Goal: Information Seeking & Learning: Learn about a topic

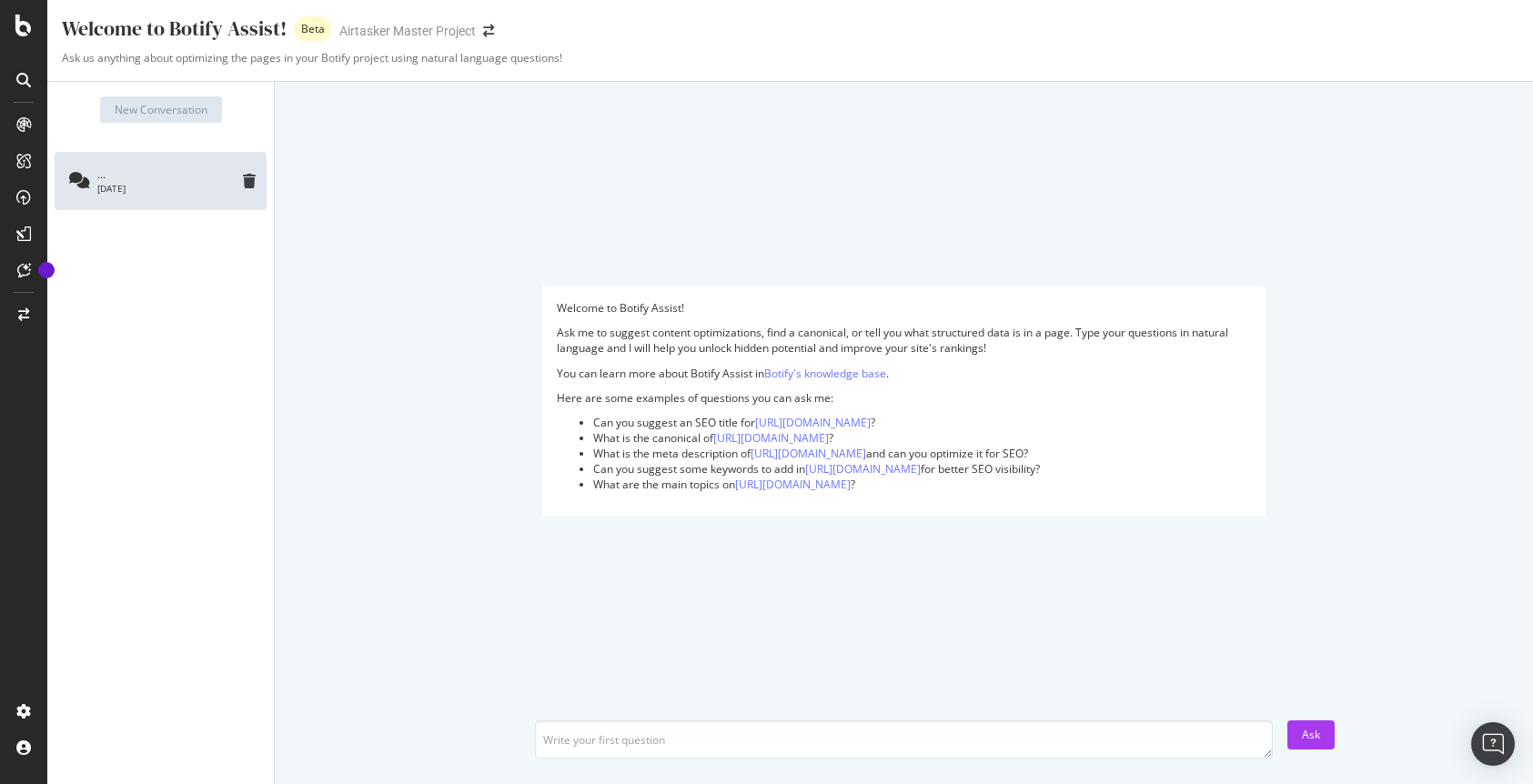
click at [99, 184] on div "[DATE]" at bounding box center [169, 187] width 142 height 13
click at [30, 276] on icon at bounding box center [25, 270] width 14 height 15
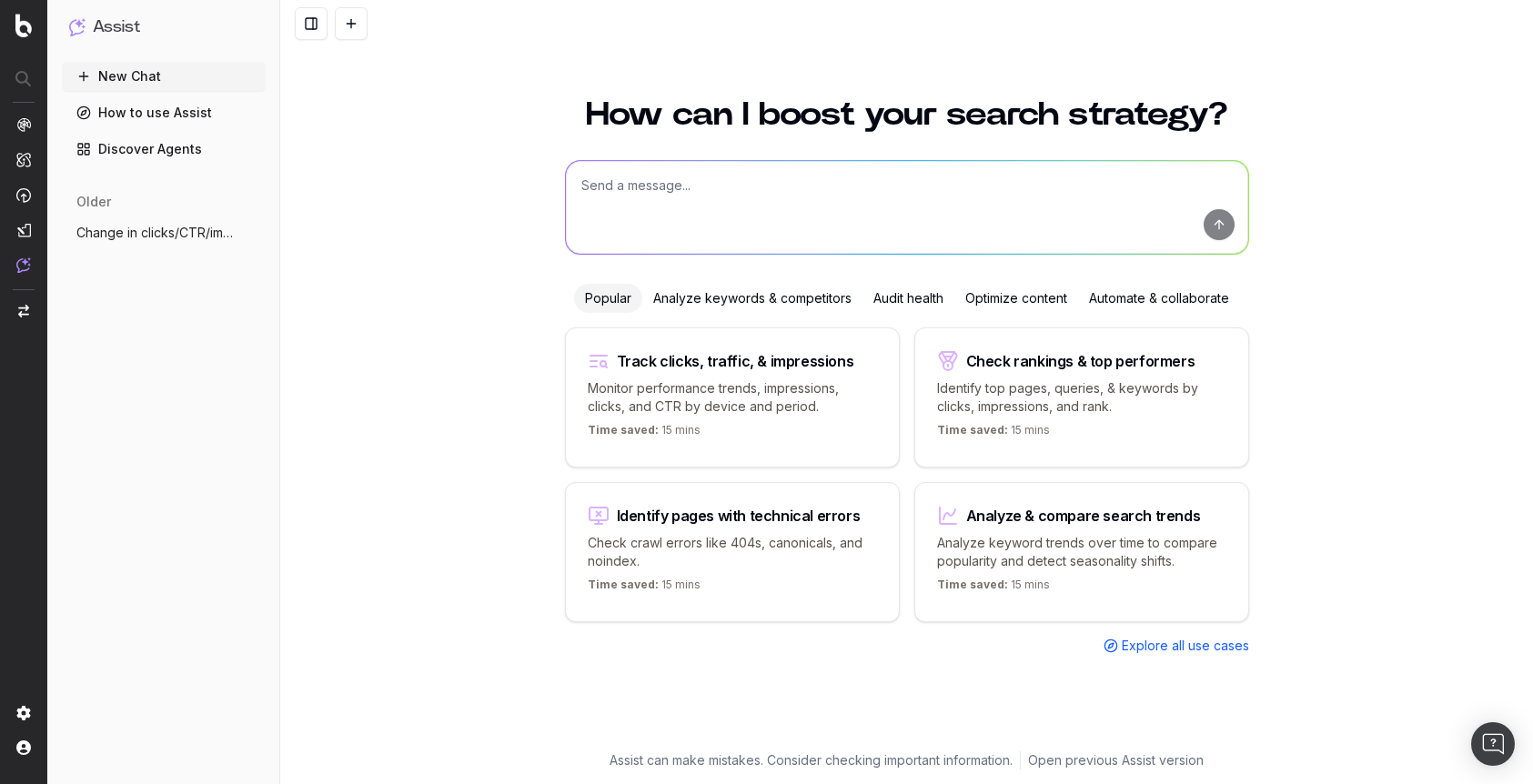
click at [102, 238] on span "Change in clicks/CTR/impressions over [PERSON_NAME]" at bounding box center [156, 233] width 160 height 18
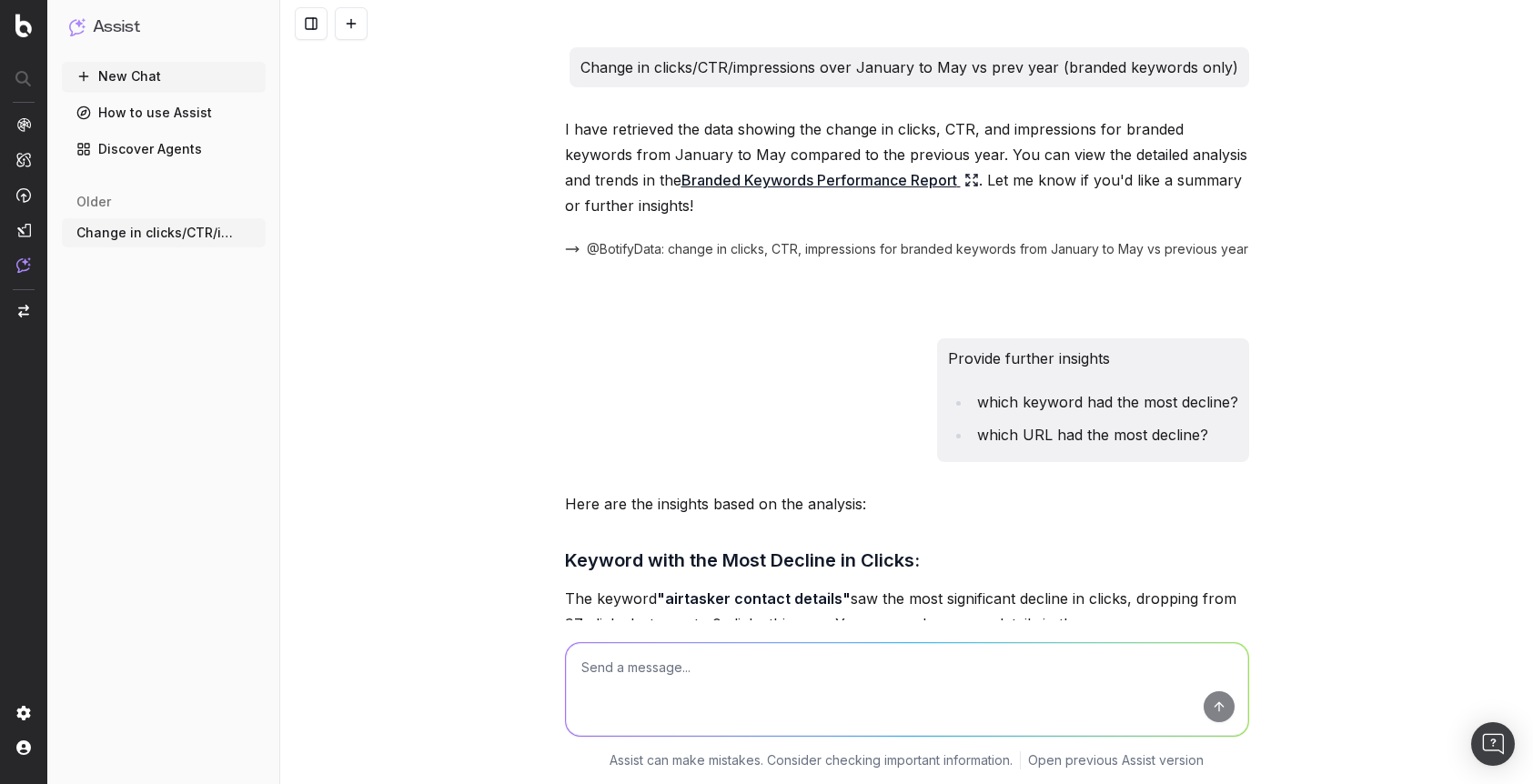
click at [120, 113] on link "How to use Assist" at bounding box center [164, 113] width 204 height 30
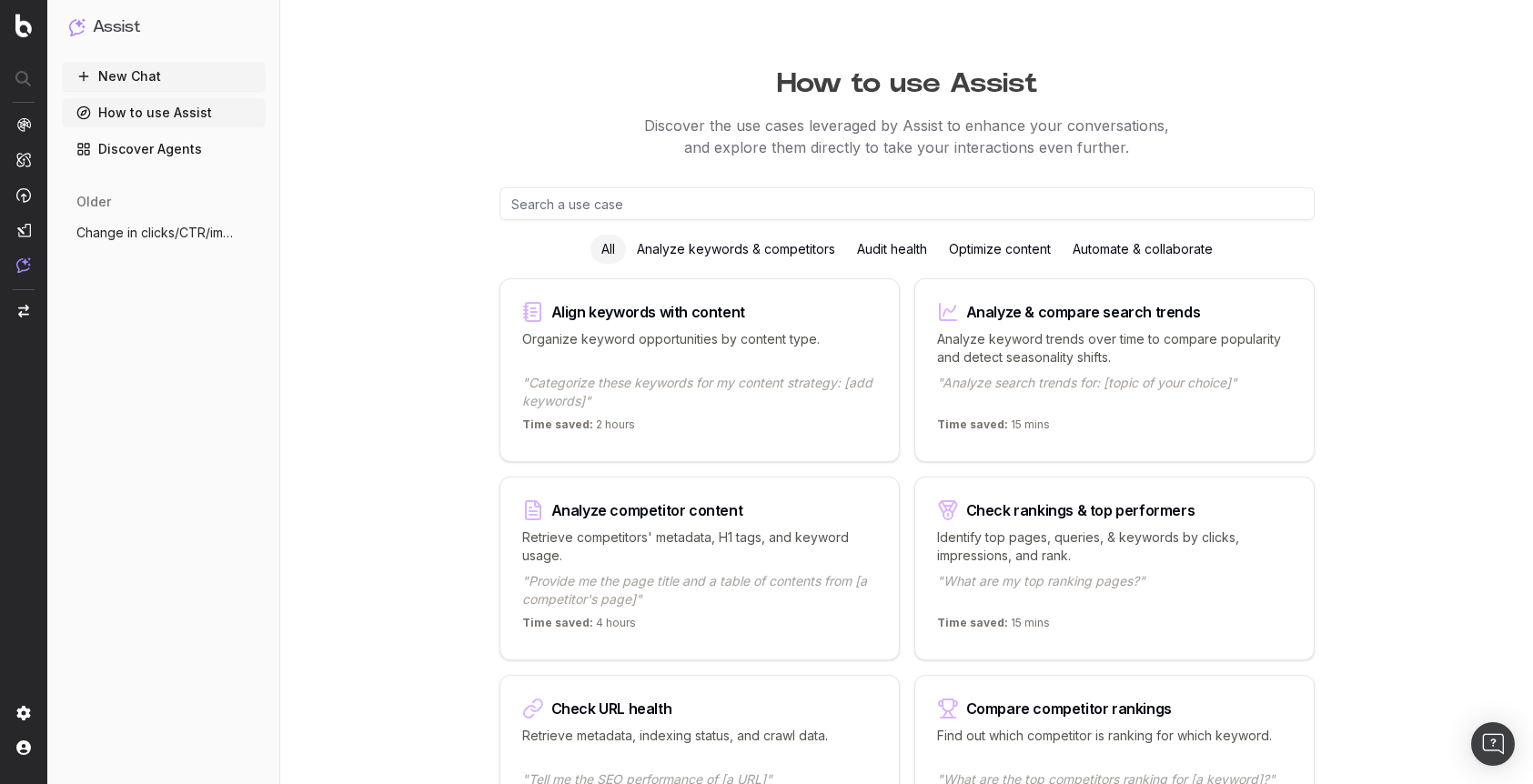
click at [126, 150] on link "Discover Agents" at bounding box center [164, 149] width 204 height 30
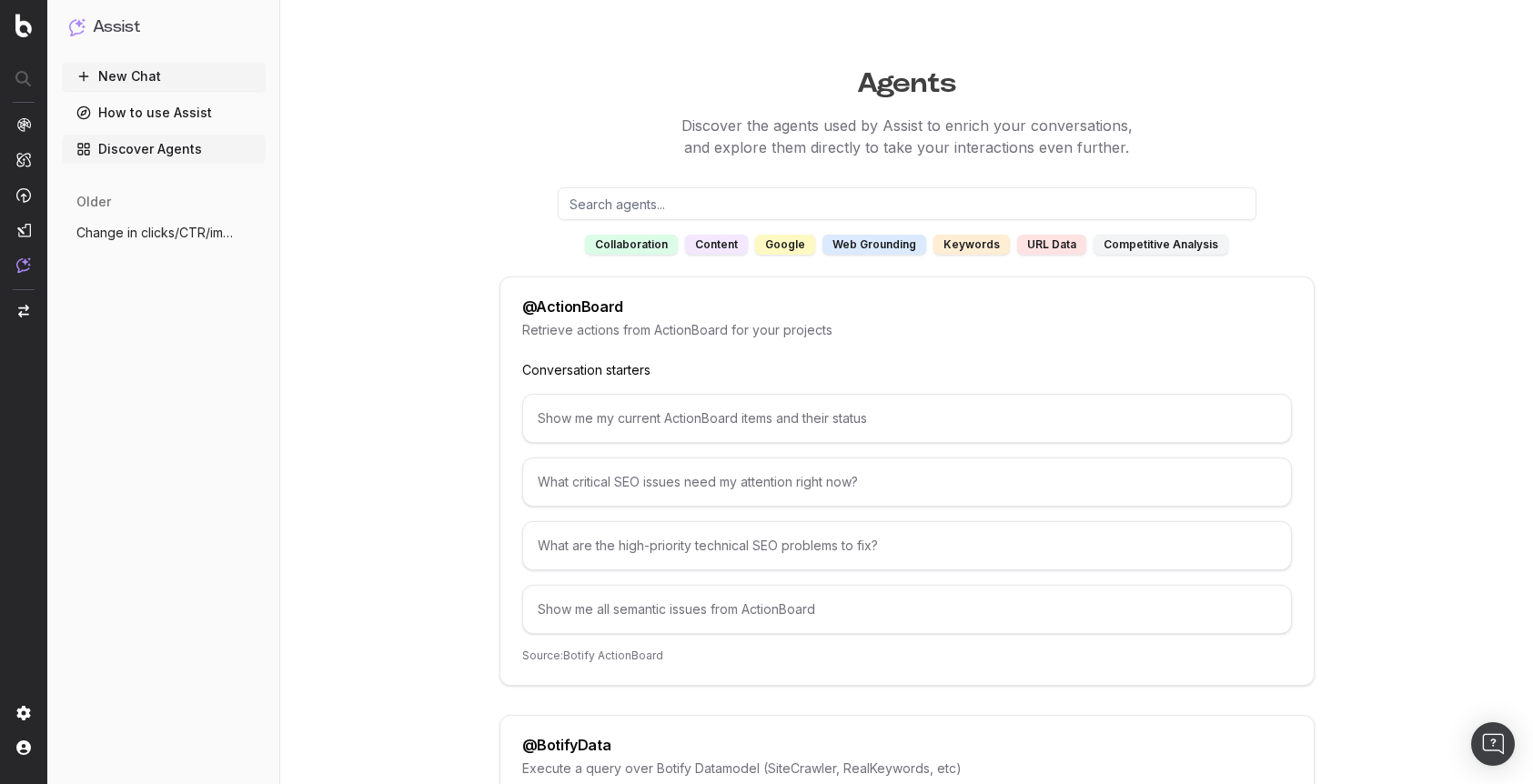
click at [769, 199] on input "text" at bounding box center [907, 203] width 698 height 33
click at [834, 128] on p "Discover the agents used by Assist to enrich your conversations, and explore th…" at bounding box center [907, 136] width 1253 height 43
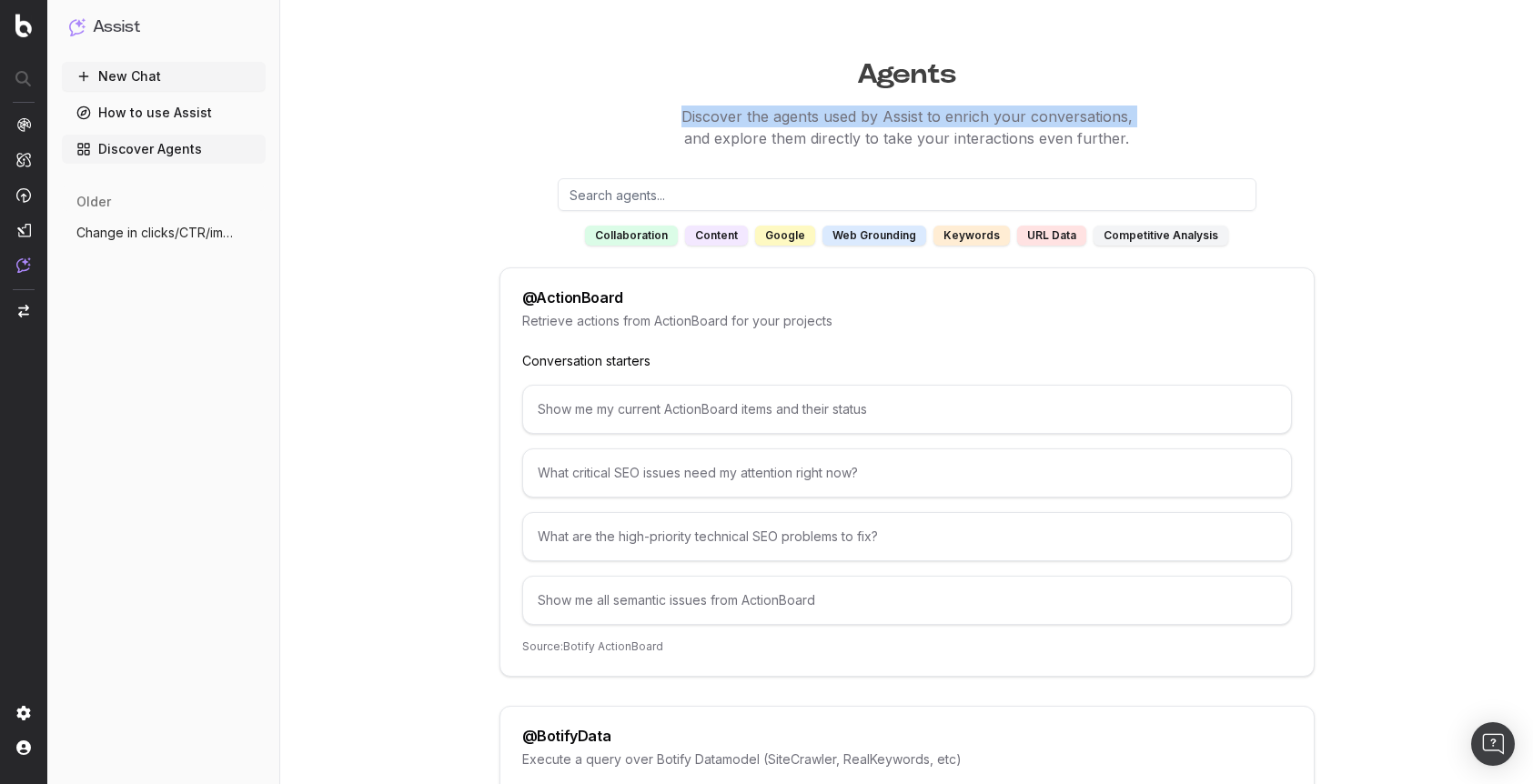
scroll to position [11, 0]
click at [835, 134] on p "Discover the agents used by Assist to enrich your conversations, and explore th…" at bounding box center [907, 125] width 1253 height 43
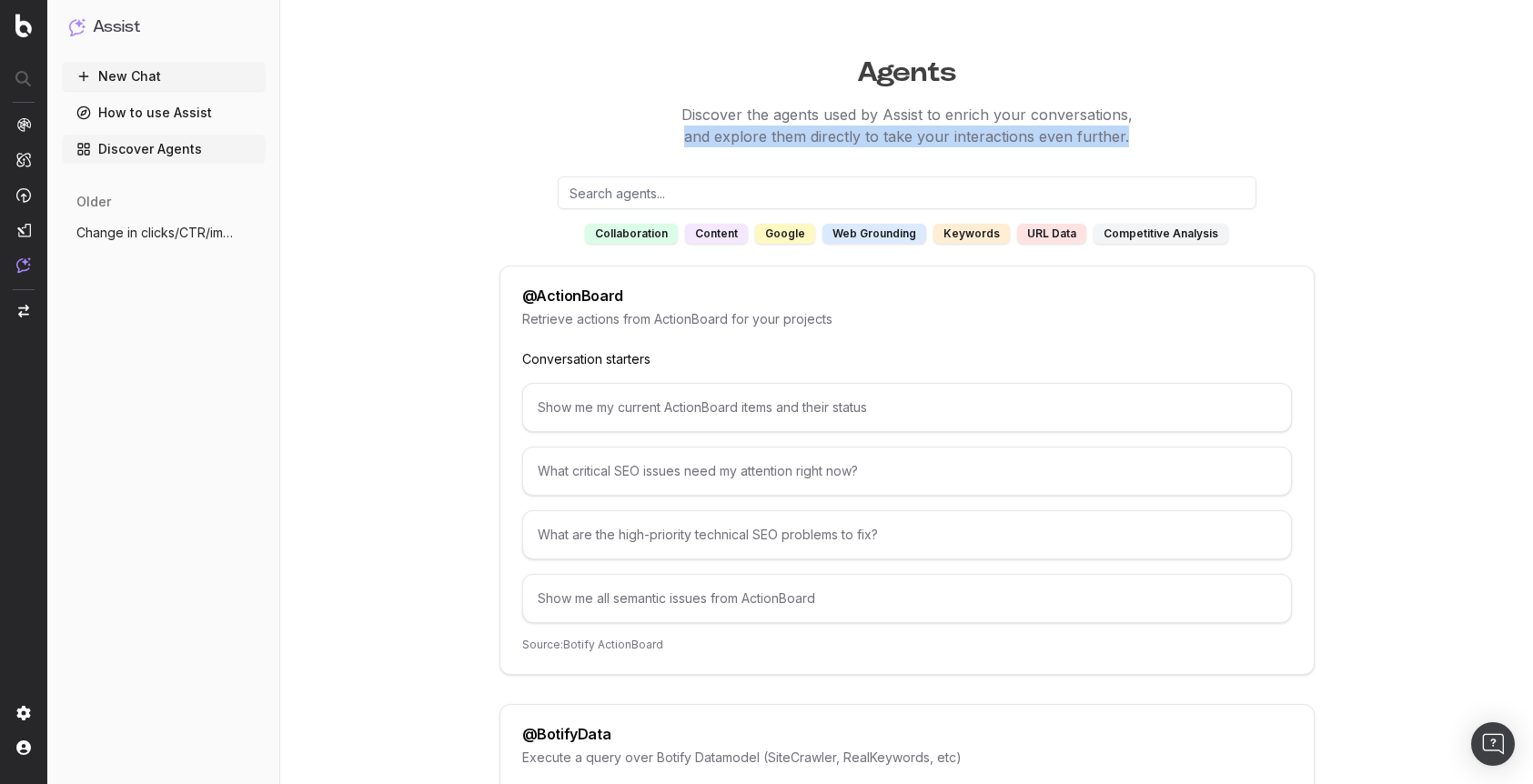
click at [835, 134] on p "Discover the agents used by Assist to enrich your conversations, and explore th…" at bounding box center [907, 125] width 1253 height 43
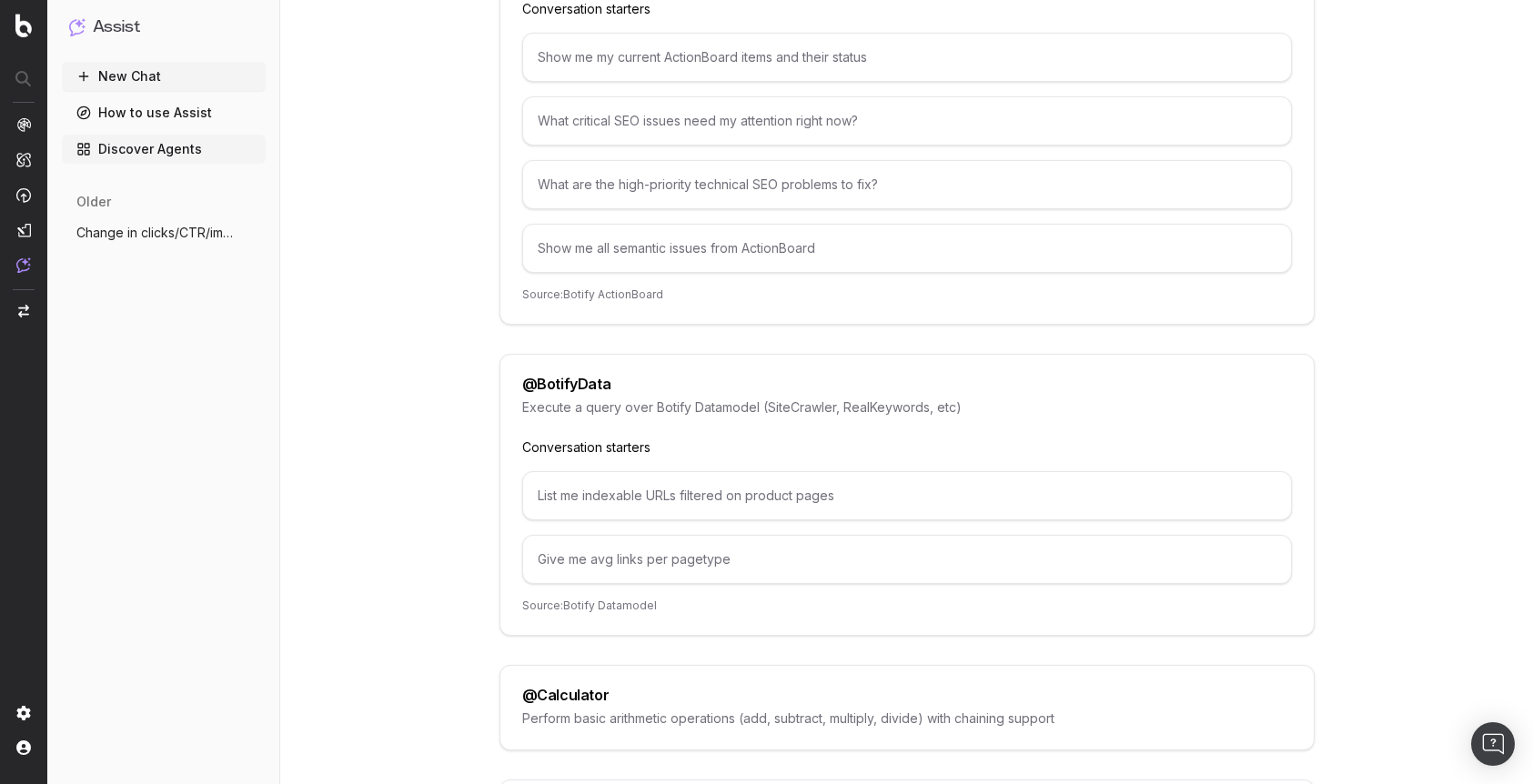
scroll to position [475, 0]
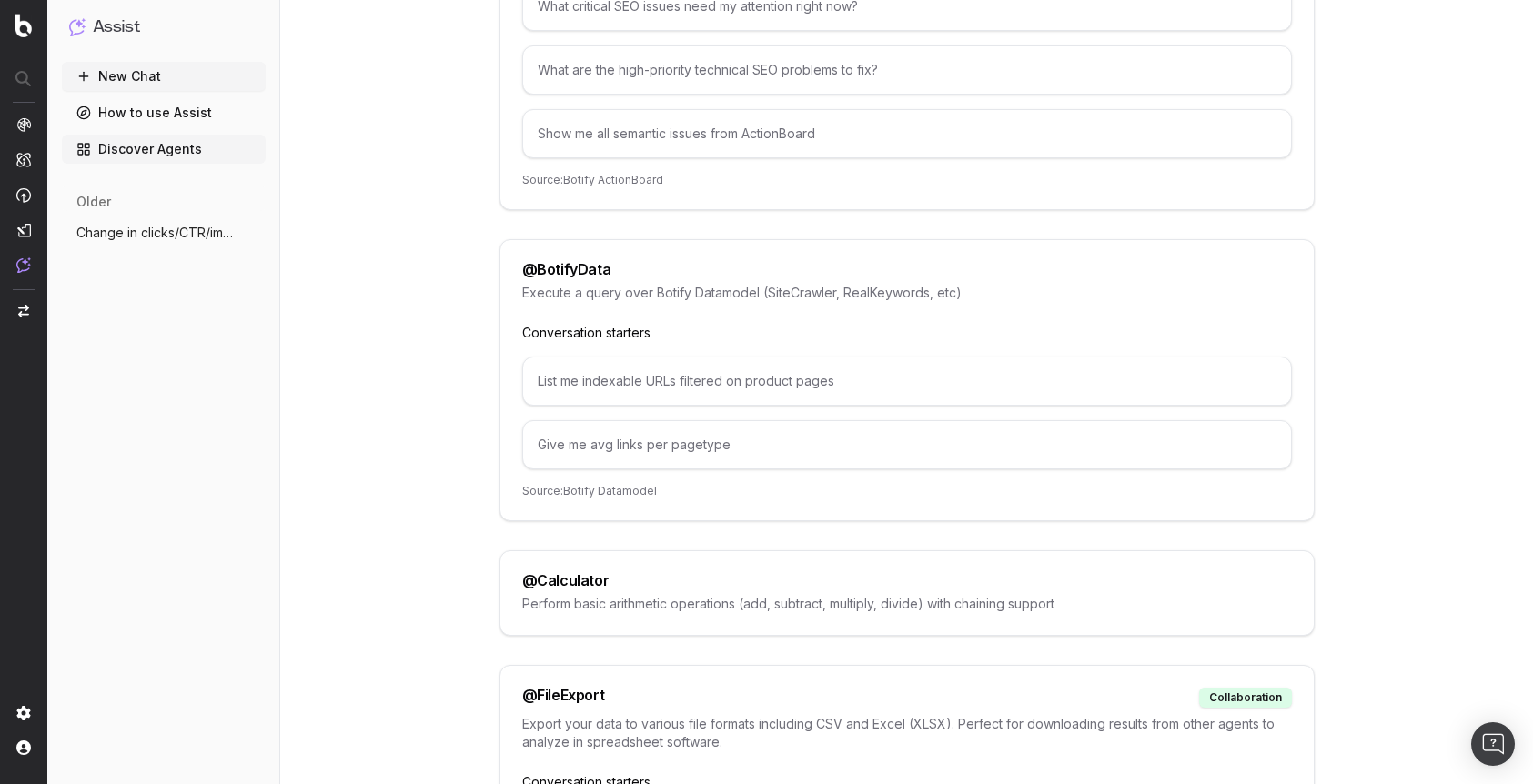
click at [698, 294] on p "Execute a query over Botify Datamodel (SiteCrawler, RealKeywords, etc)" at bounding box center [907, 293] width 769 height 18
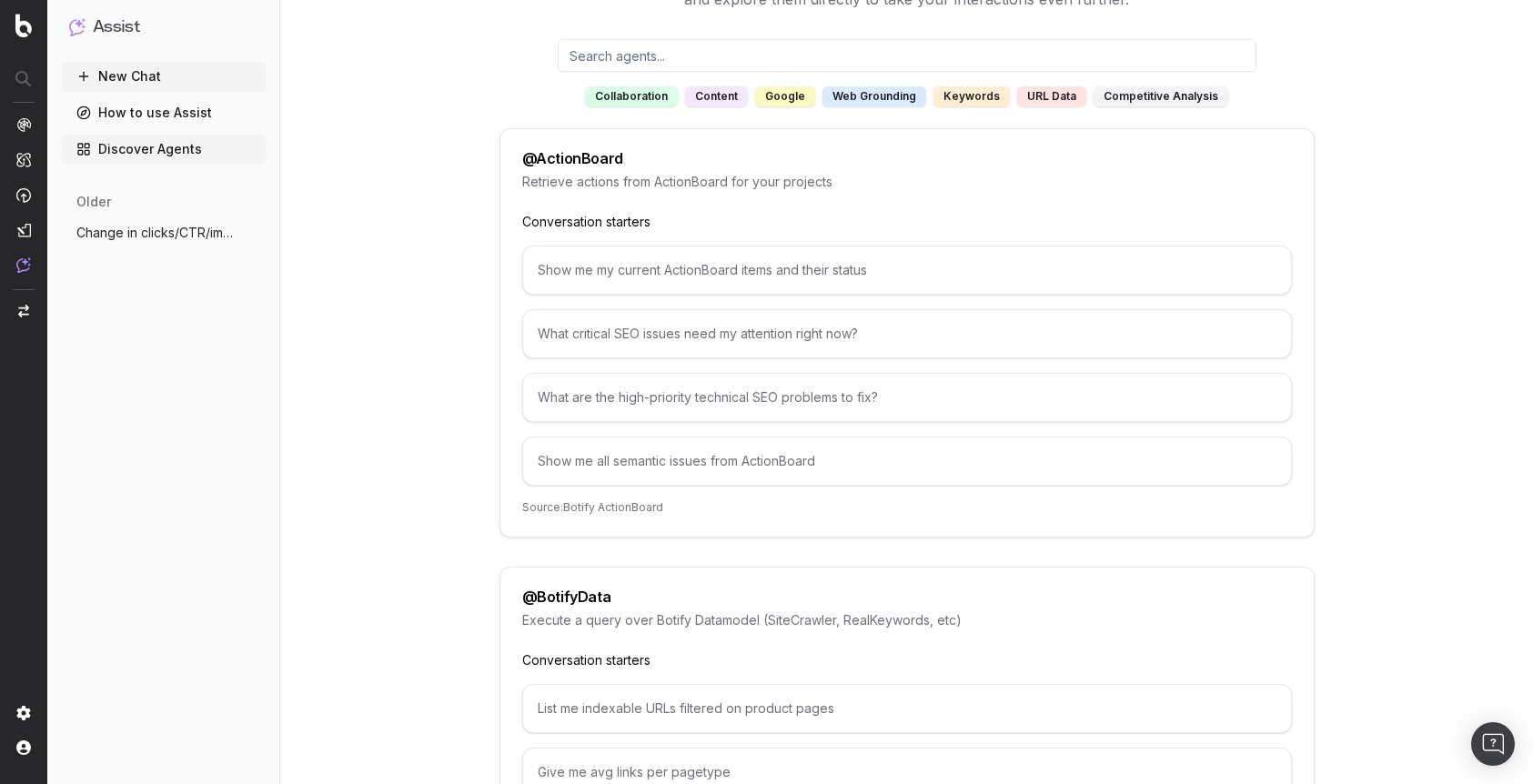
scroll to position [0, 0]
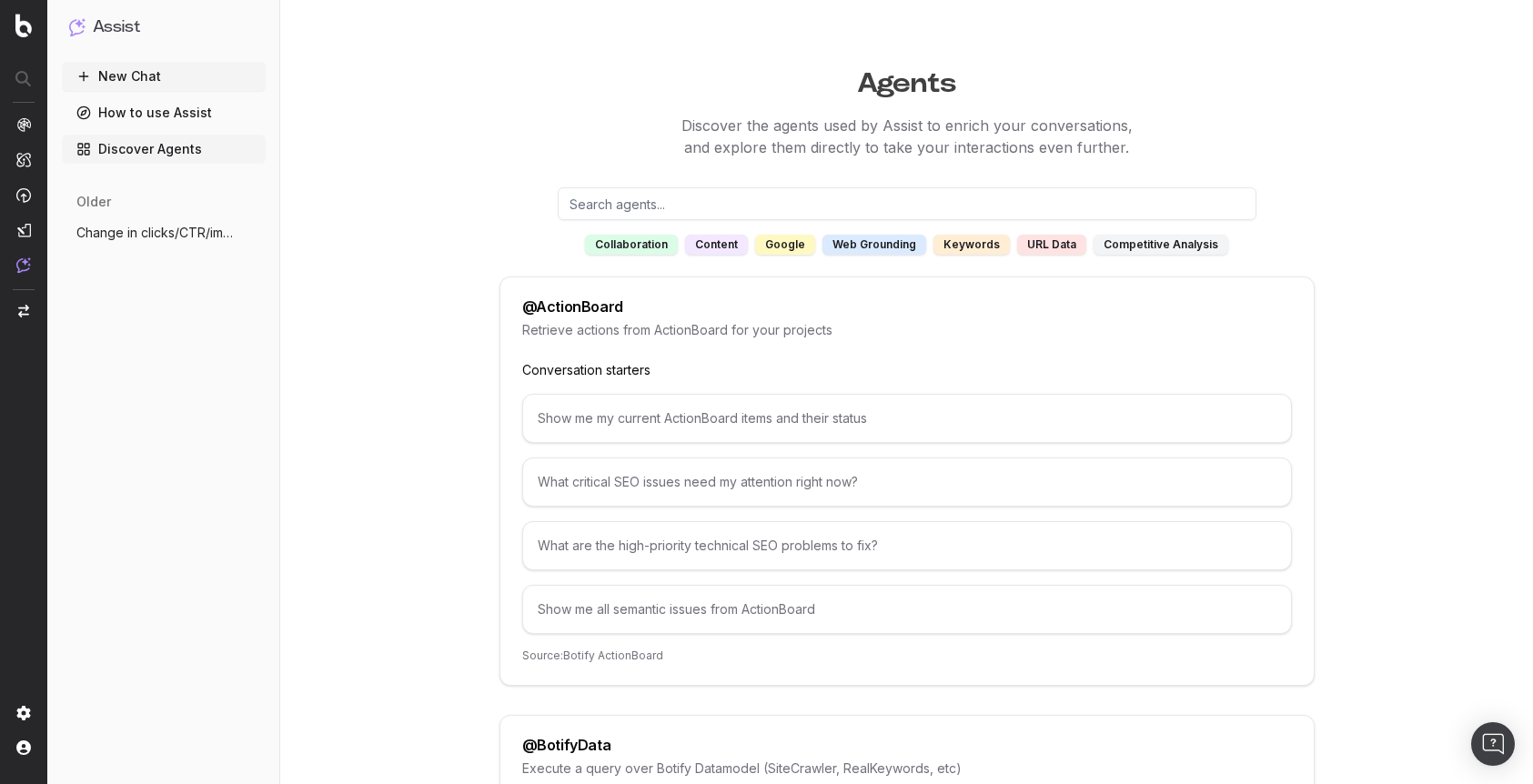
click at [728, 209] on input "text" at bounding box center [907, 203] width 698 height 33
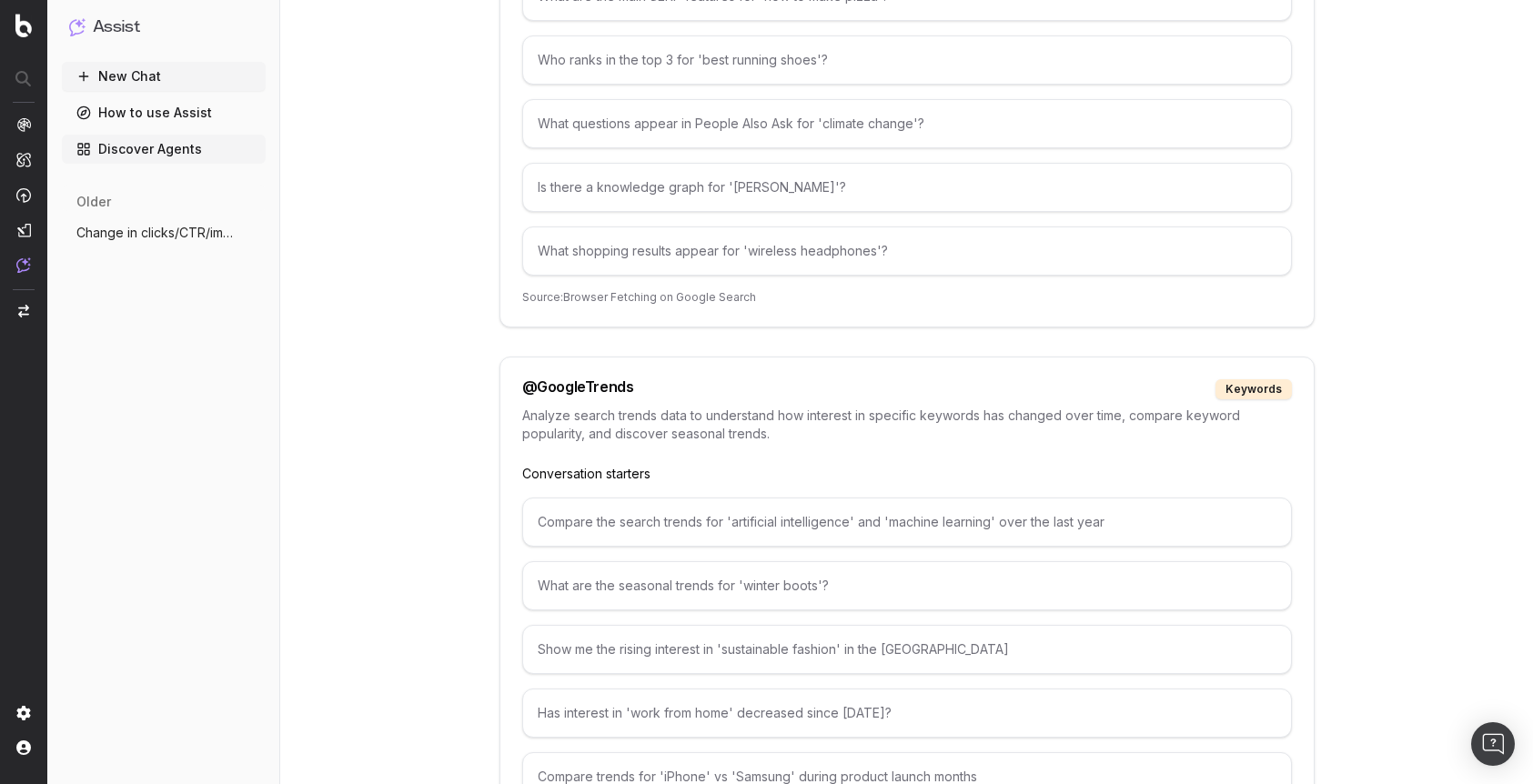
scroll to position [3095, 0]
click at [906, 415] on p "Analyze search trends data to understand how interest in specific keywords has …" at bounding box center [907, 423] width 769 height 36
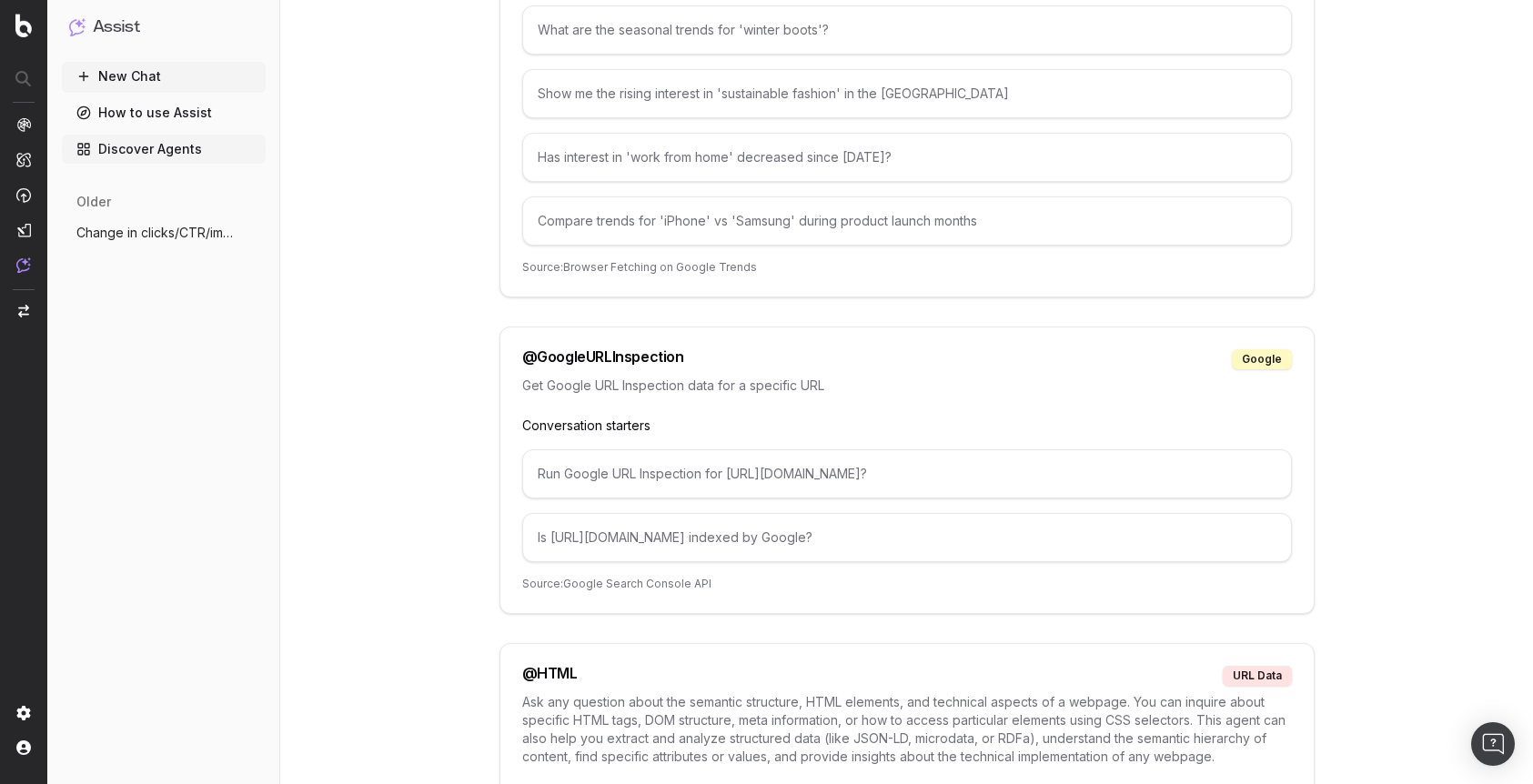
scroll to position [3661, 0]
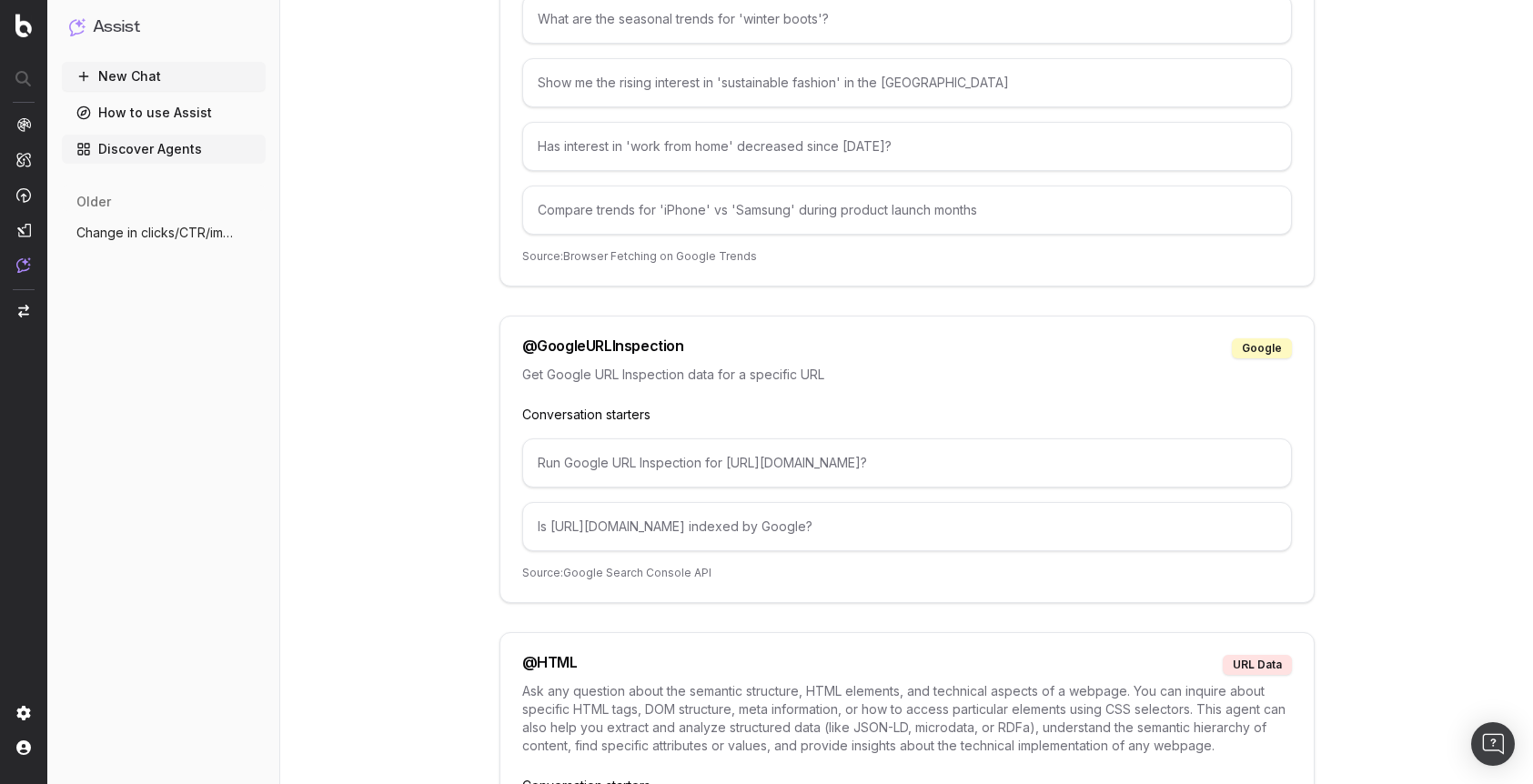
click at [651, 354] on div "@ GoogleURLInspection" at bounding box center [603, 348] width 162 height 20
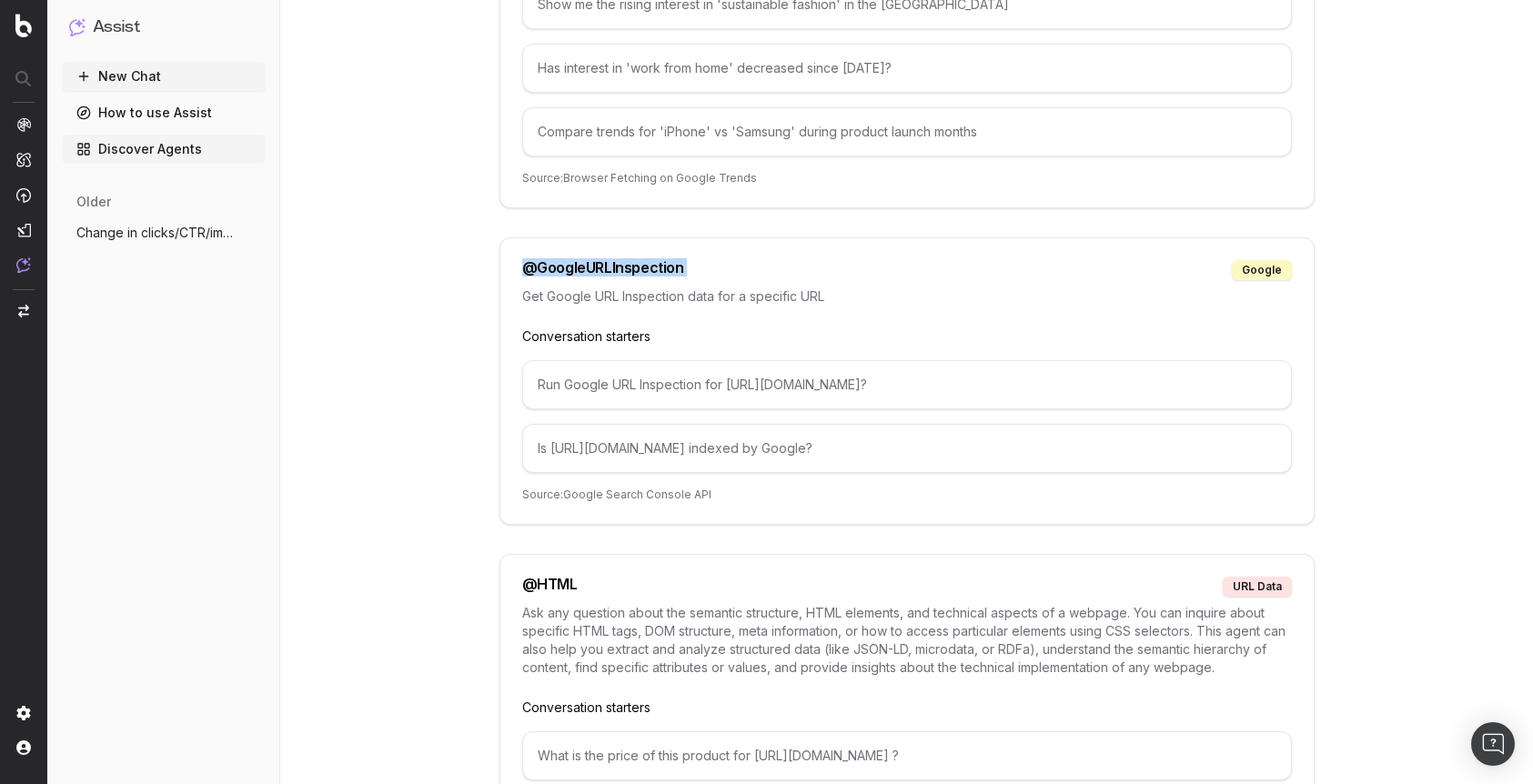
scroll to position [3741, 0]
click at [636, 345] on div "@ GoogleURLInspection google Get Google URL Inspection data for a specific URL …" at bounding box center [907, 379] width 815 height 287
click at [614, 274] on div "@ GoogleURLInspection" at bounding box center [603, 268] width 162 height 20
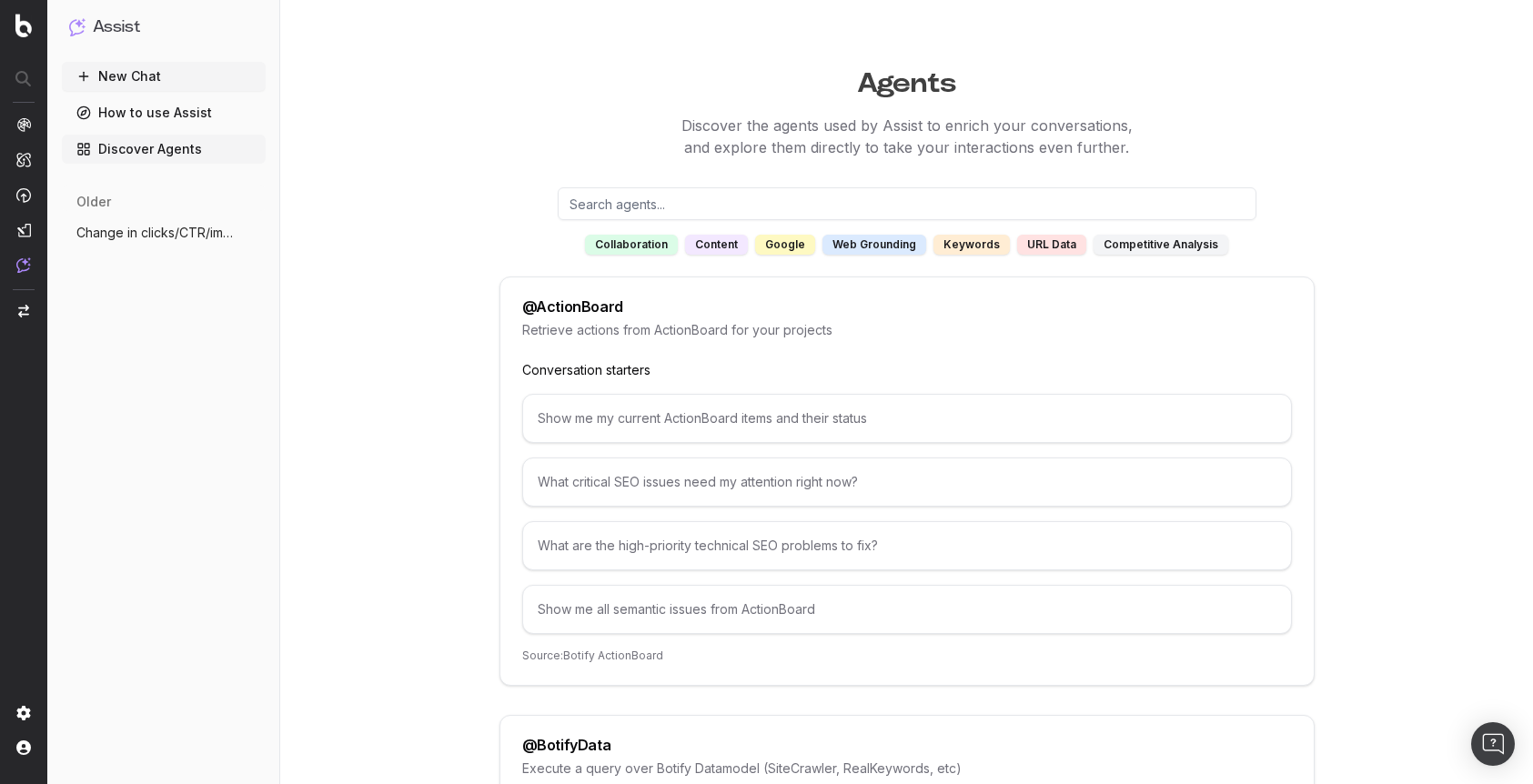
scroll to position [80, 0]
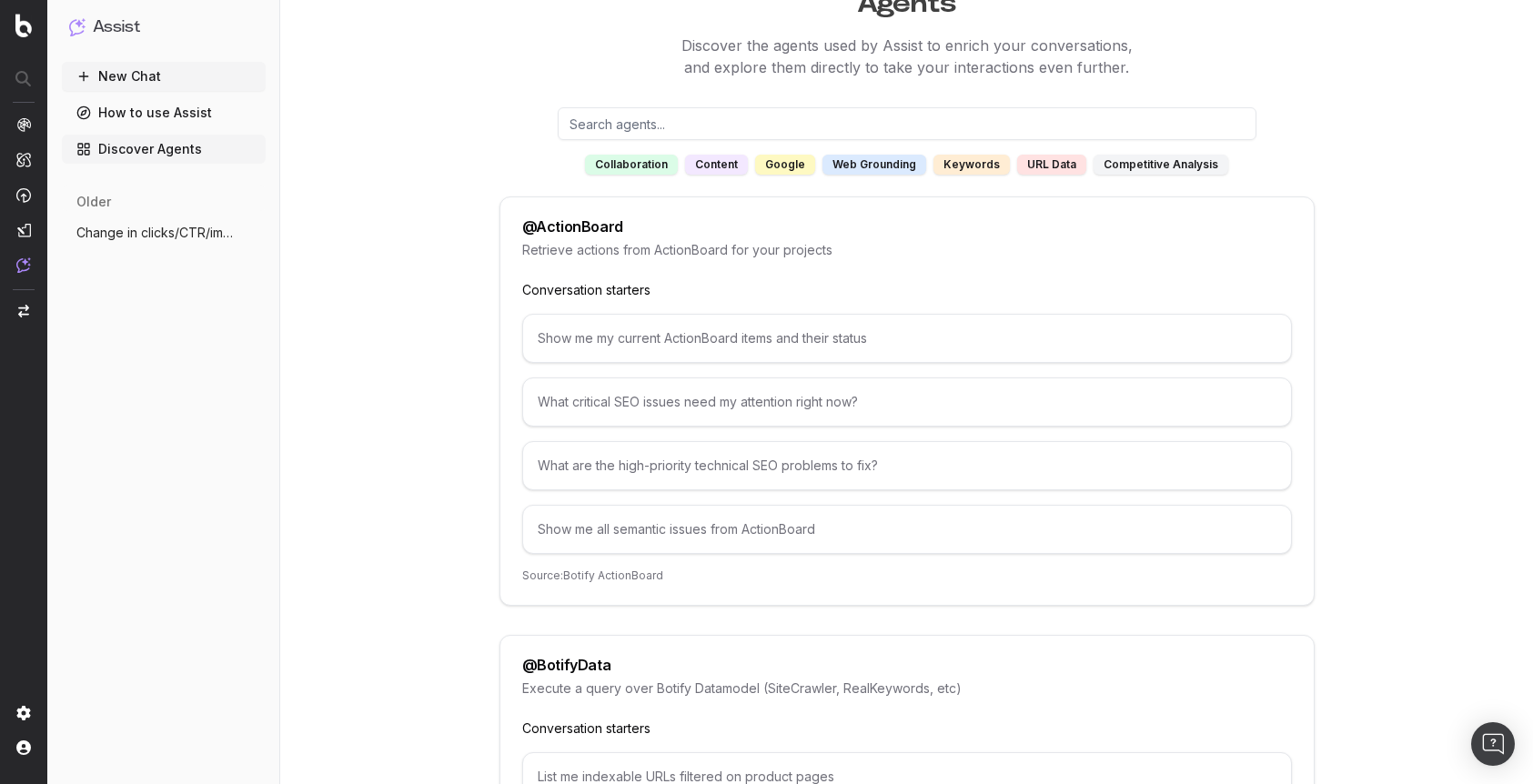
click at [93, 312] on span "SmartIndex" at bounding box center [99, 314] width 67 height 15
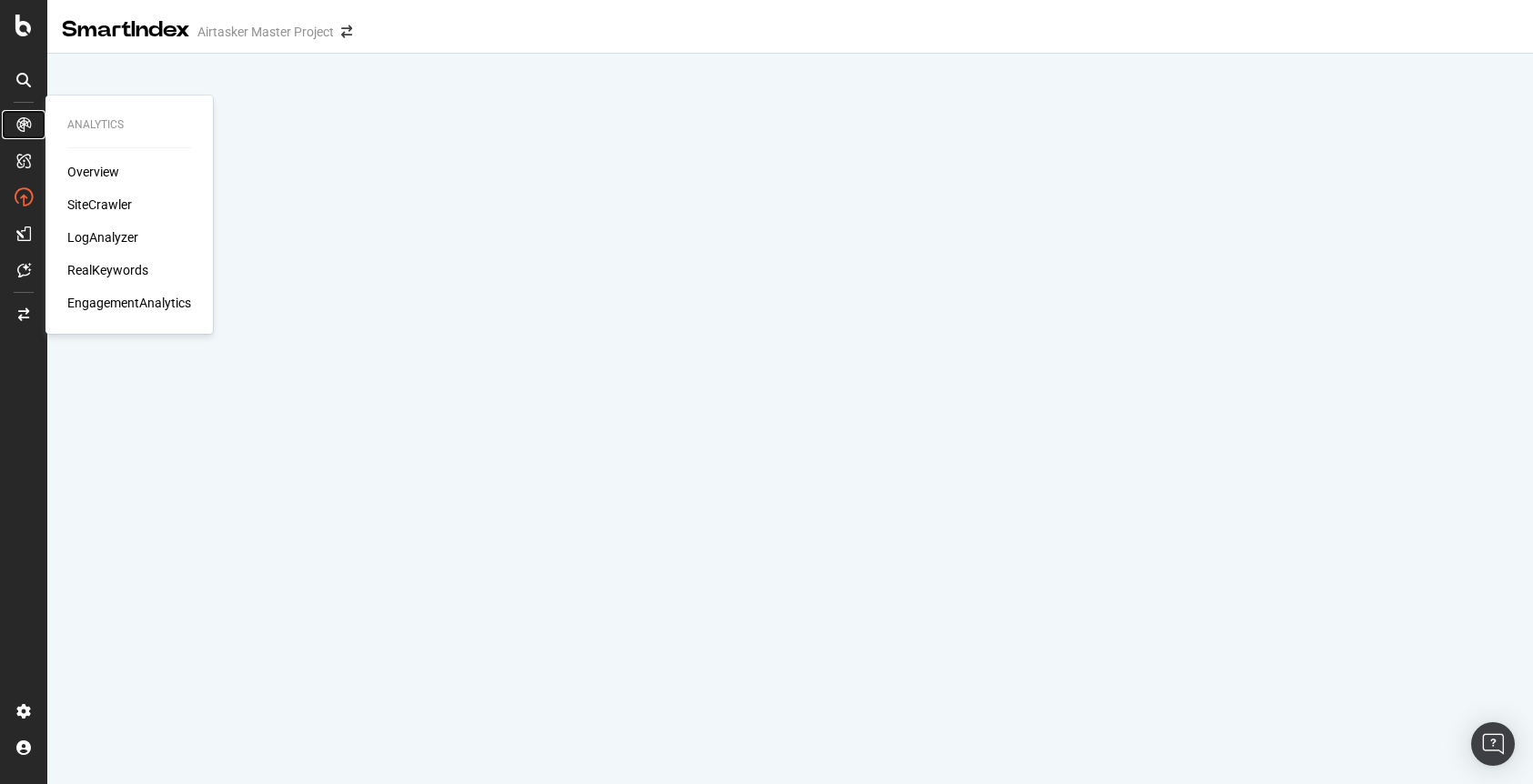
click at [24, 127] on icon at bounding box center [24, 124] width 15 height 15
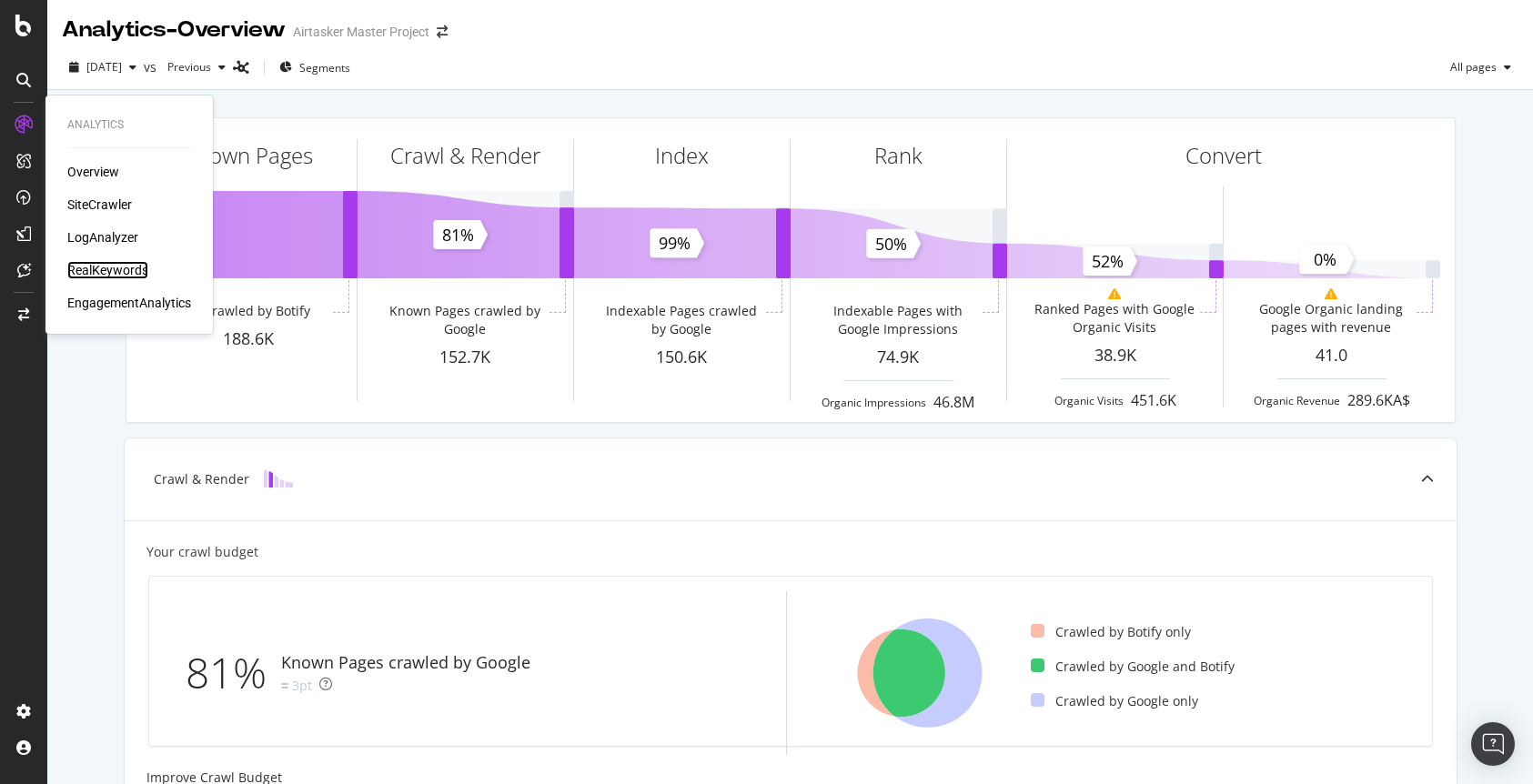
click at [117, 264] on div "RealKeywords" at bounding box center [108, 270] width 81 height 18
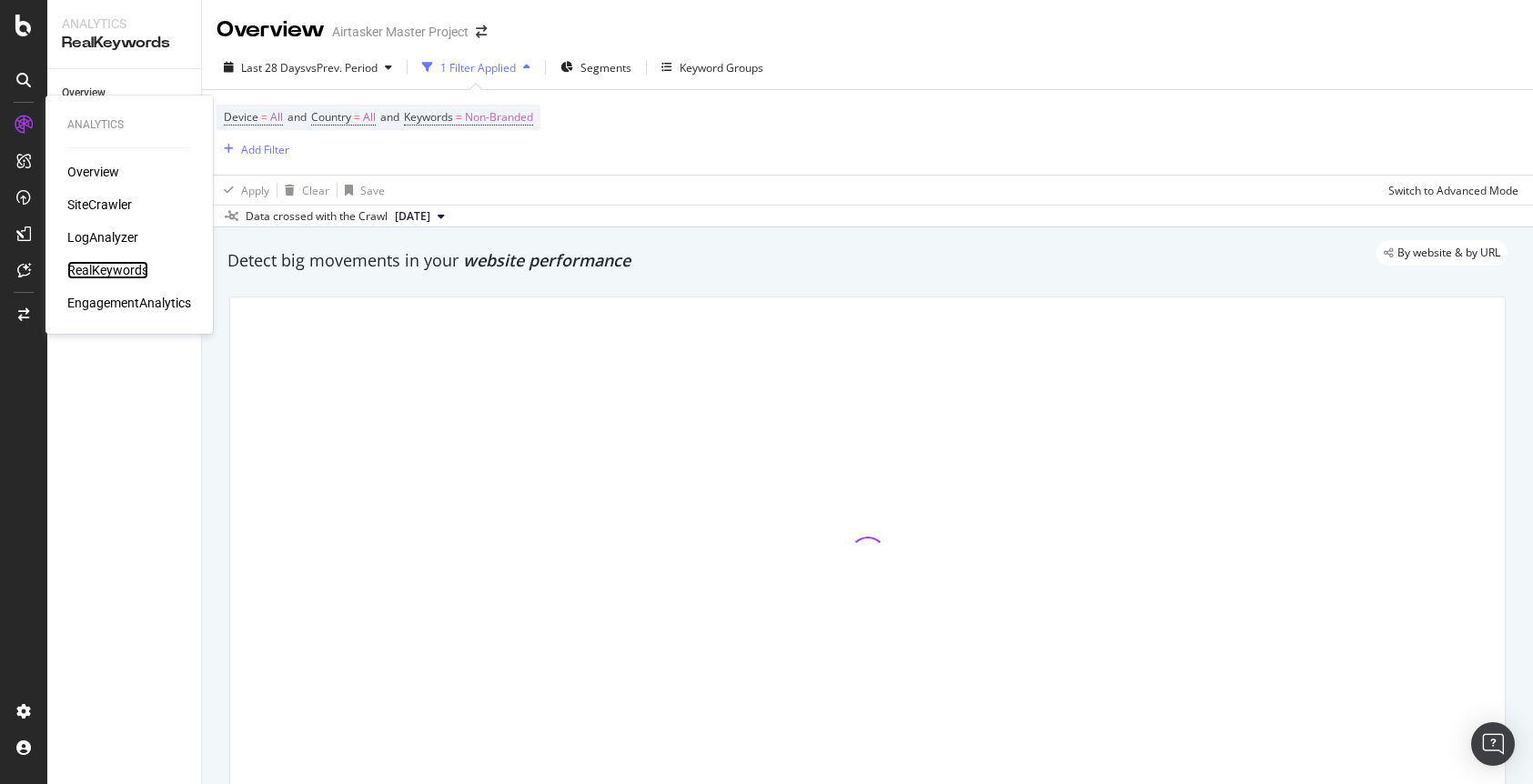
click at [116, 274] on div "RealKeywords" at bounding box center [108, 270] width 81 height 18
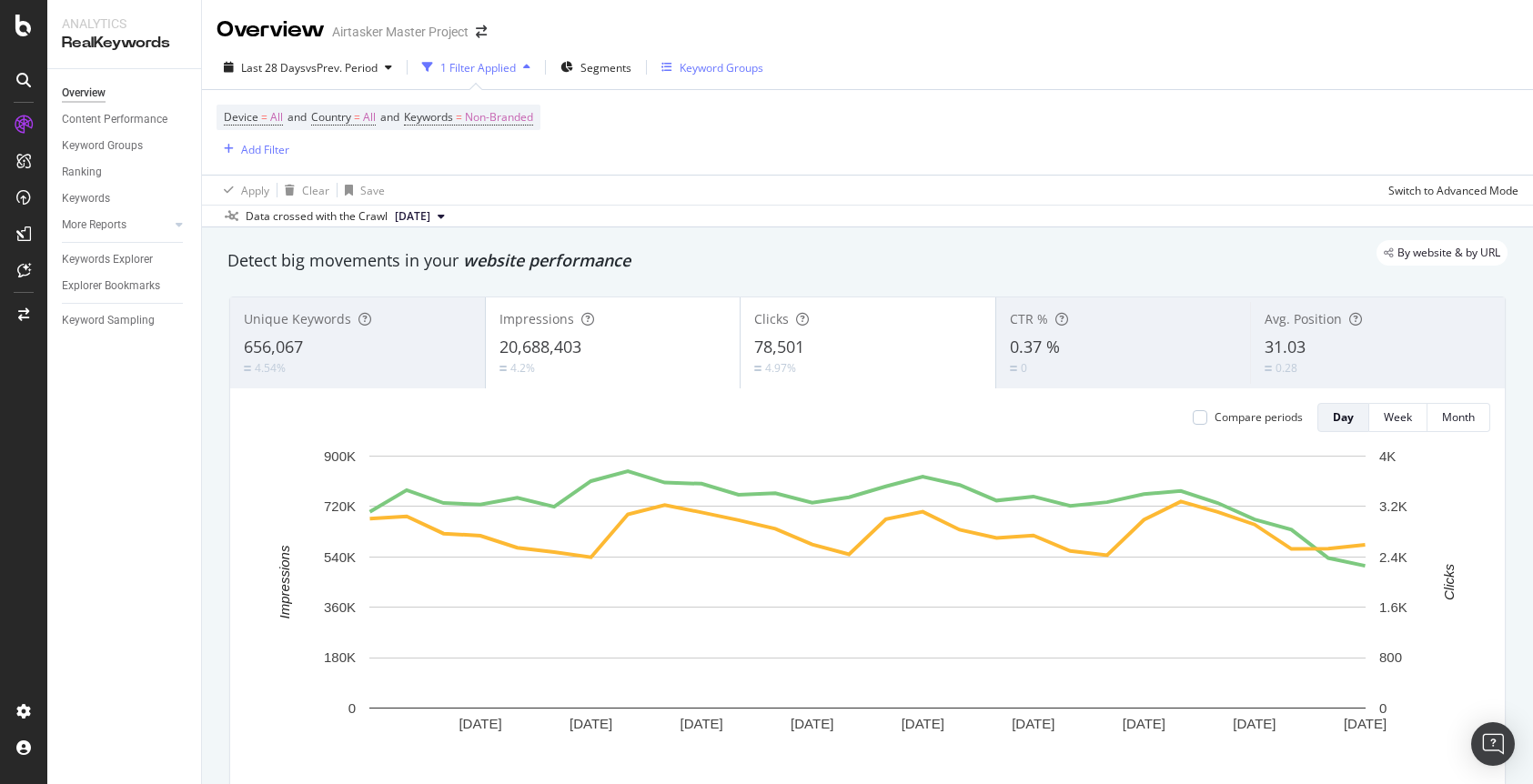
click at [695, 77] on div "Keyword Groups" at bounding box center [711, 67] width 102 height 28
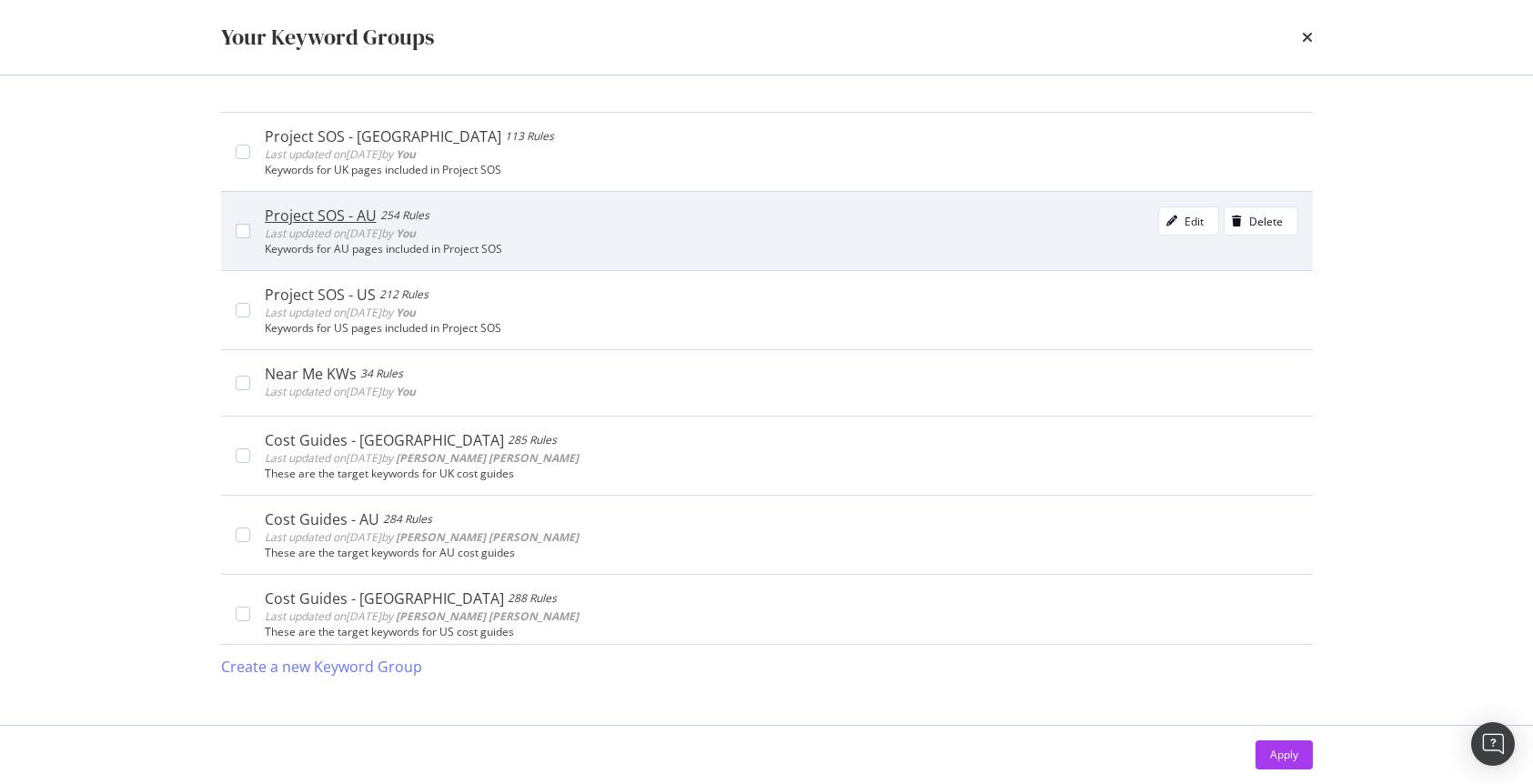
click at [243, 214] on div "Project SOS - AU 254 Rules Last updated on 2025 Aug 27th by You Edit Delete Key…" at bounding box center [766, 231] width 1092 height 79
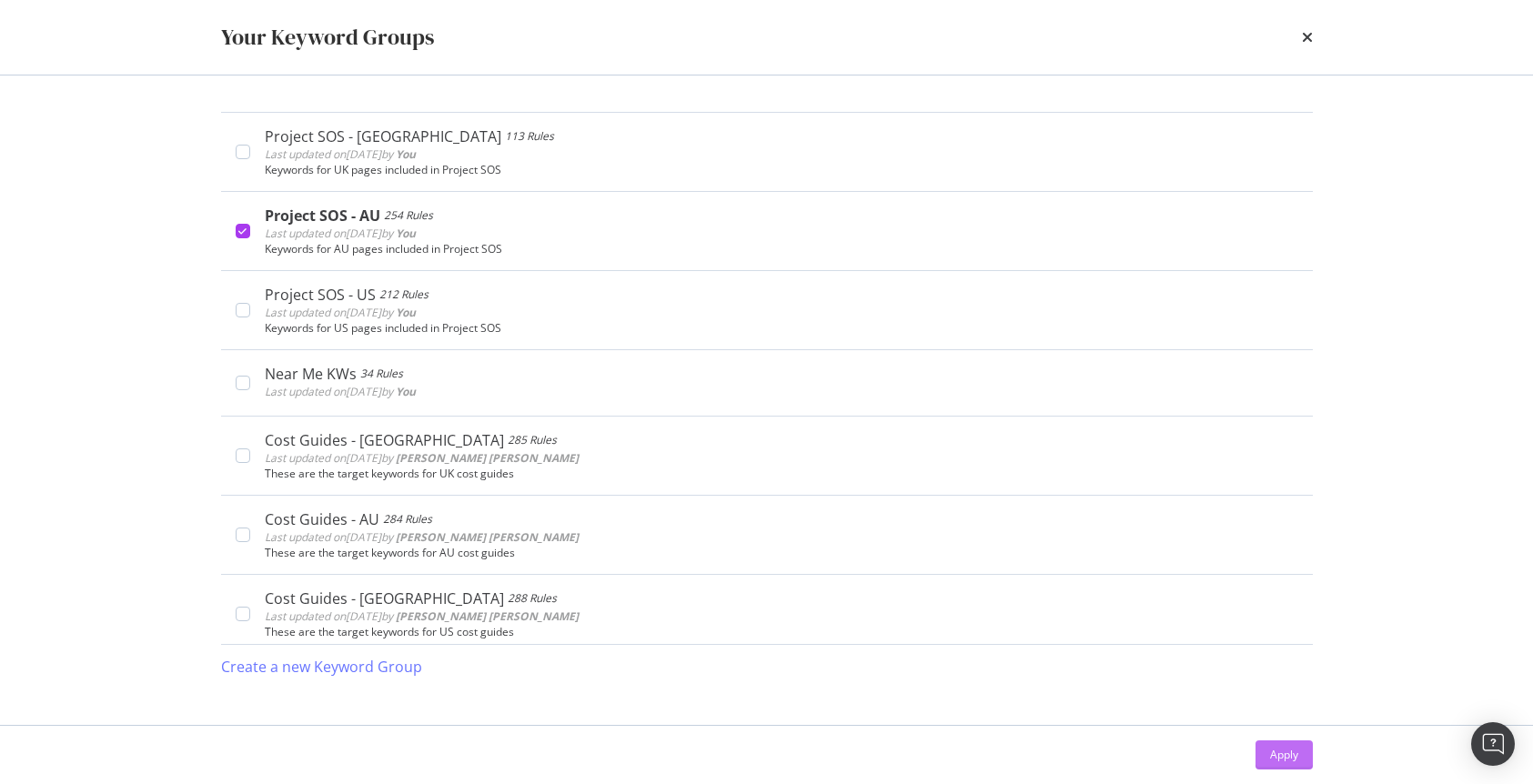
click at [1275, 761] on div "Apply" at bounding box center [1283, 754] width 29 height 16
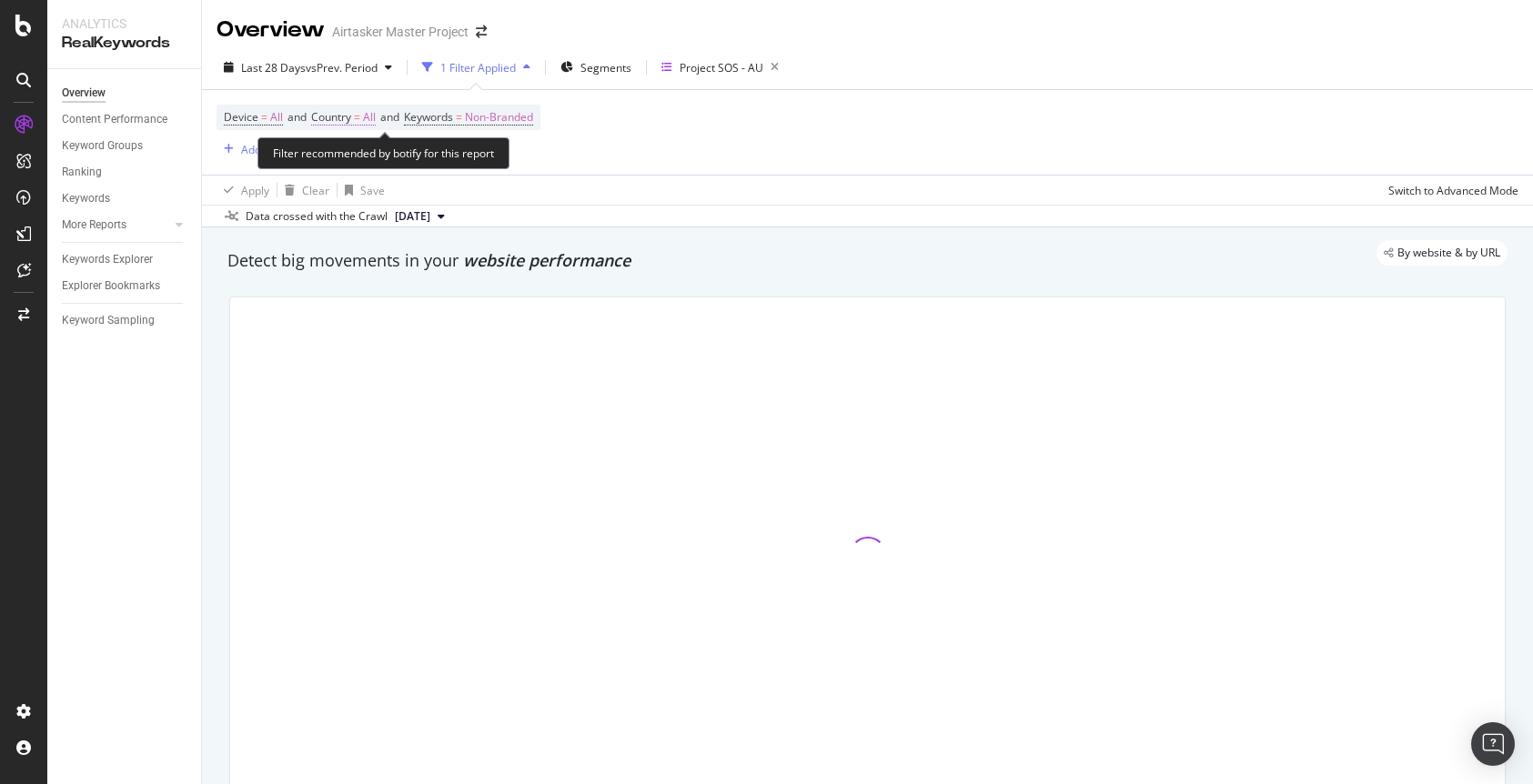
click at [357, 112] on span "Country = All" at bounding box center [342, 117] width 64 height 17
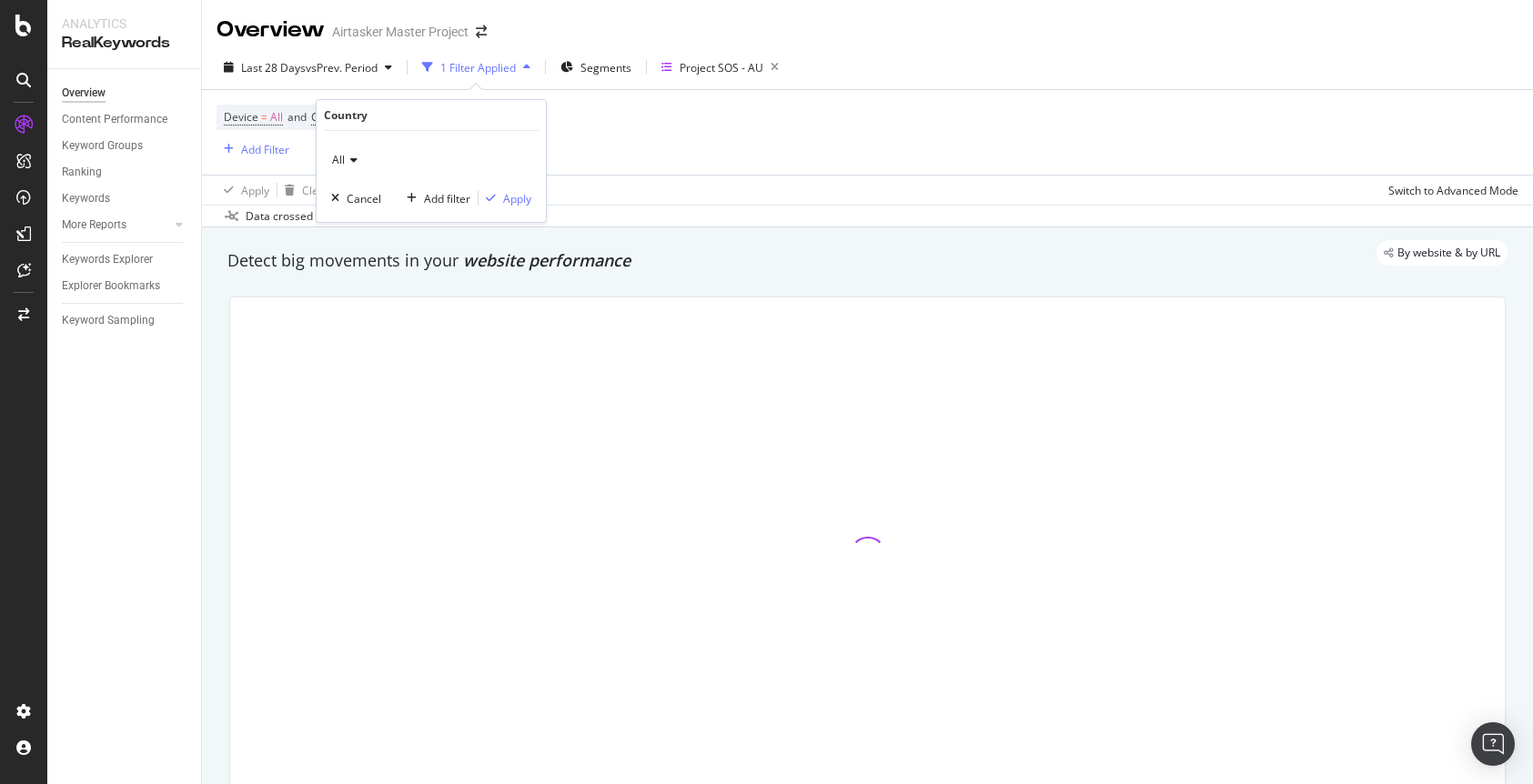
click at [348, 158] on icon at bounding box center [351, 160] width 13 height 11
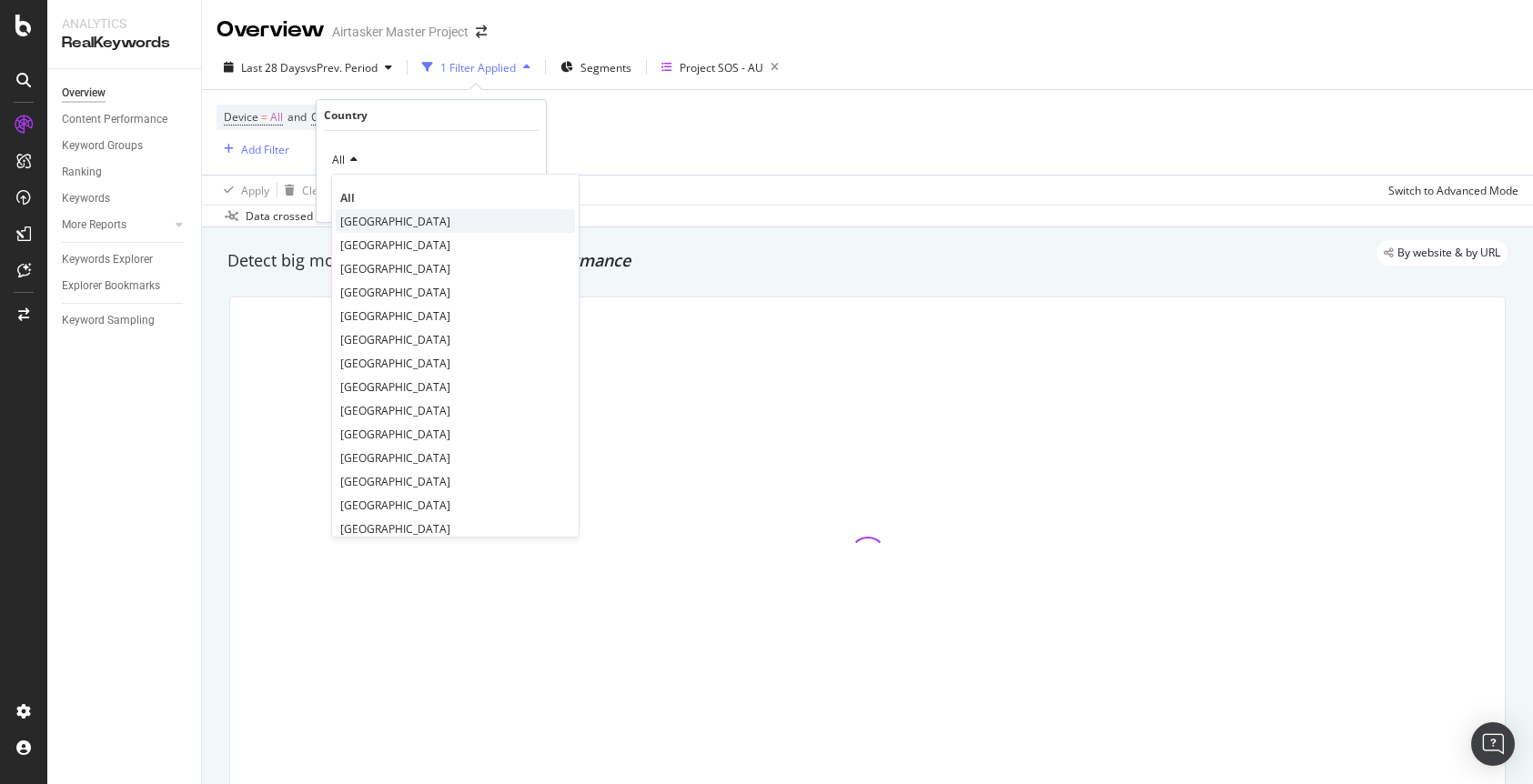
click at [381, 222] on span "Australia" at bounding box center [396, 222] width 110 height 16
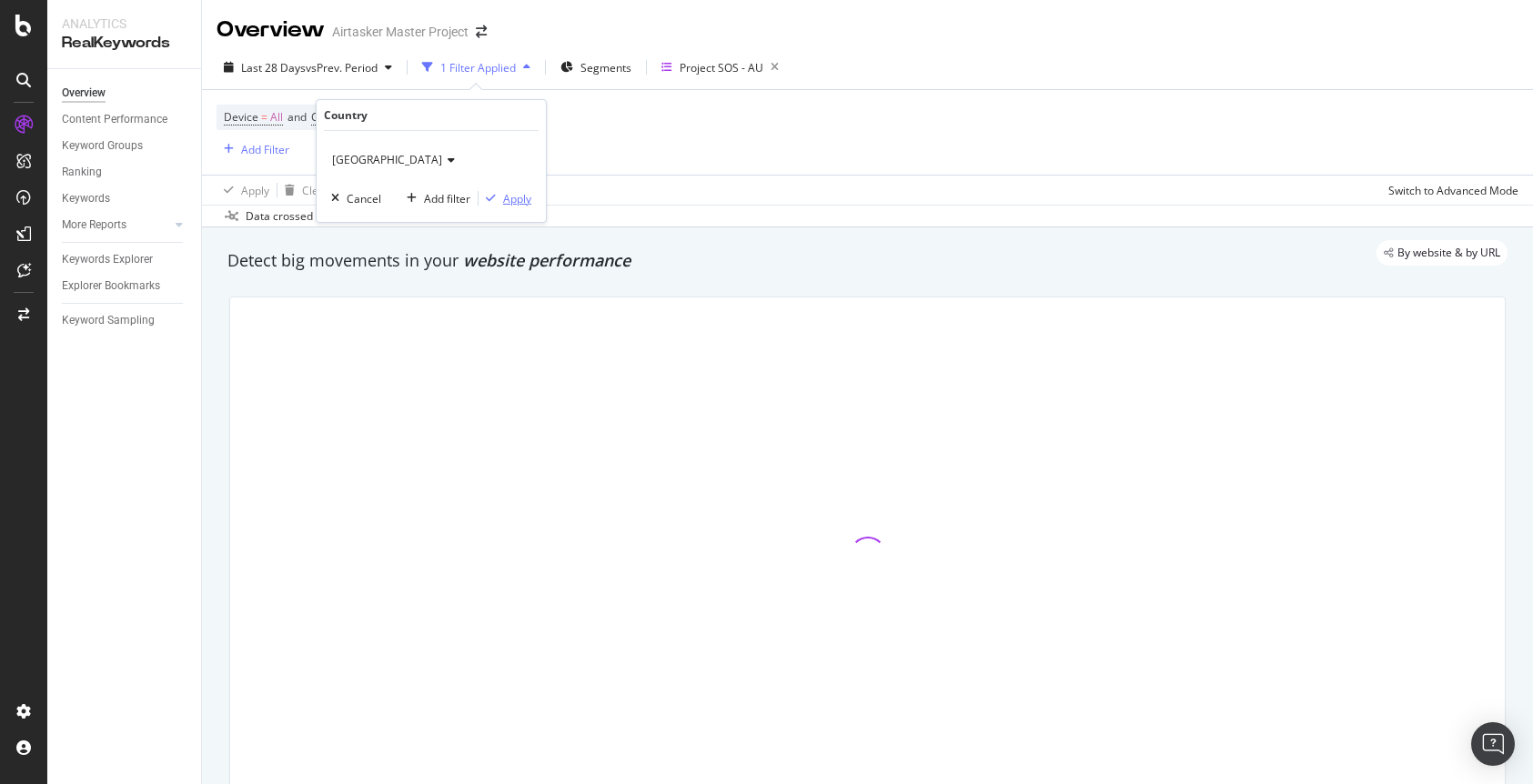
click at [523, 201] on div "Apply" at bounding box center [517, 199] width 29 height 16
click at [256, 149] on div "Add Filter" at bounding box center [264, 150] width 48 height 16
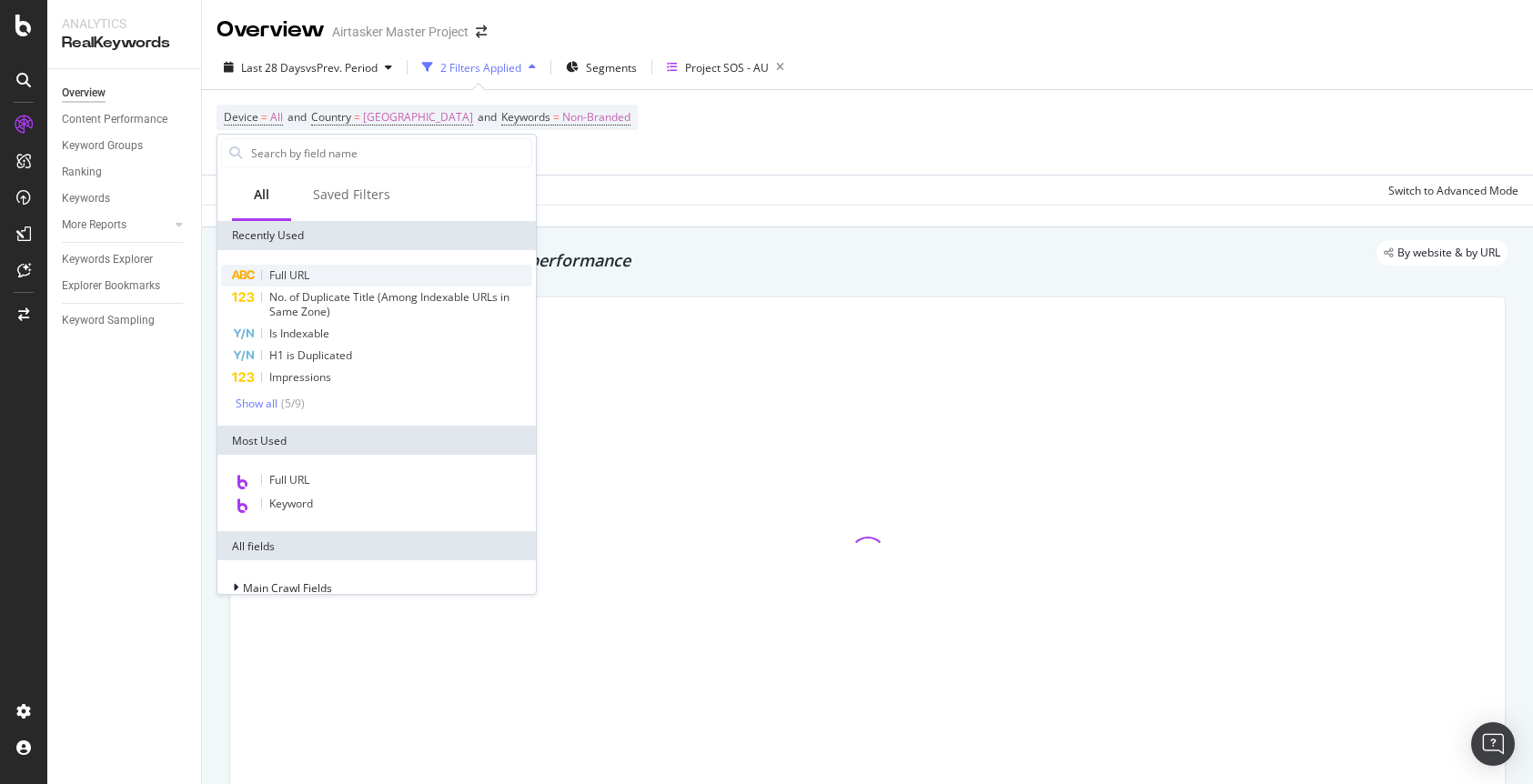
click at [298, 273] on span "Full URL" at bounding box center [289, 275] width 40 height 16
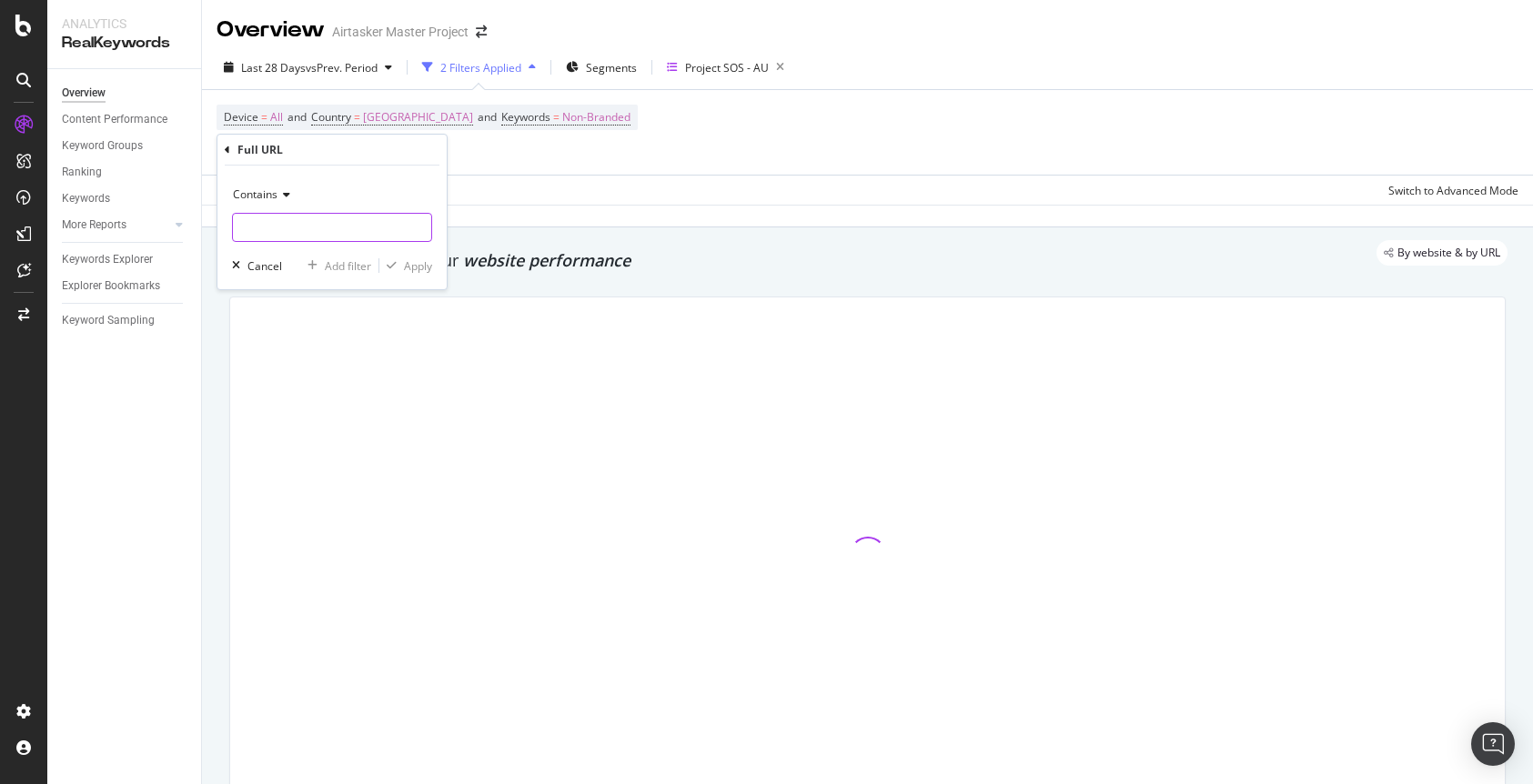
click at [312, 228] on input "text" at bounding box center [331, 228] width 198 height 30
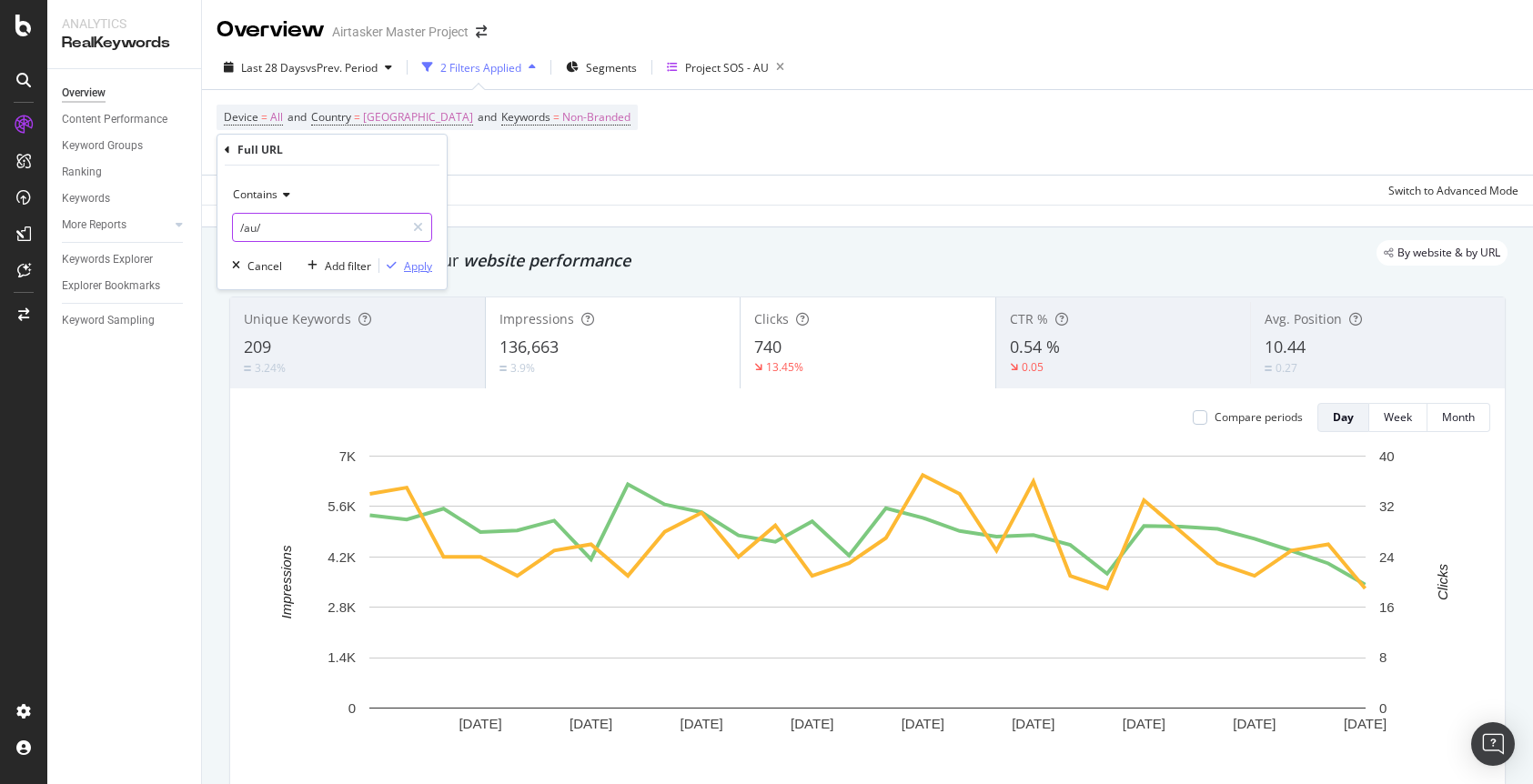
type input "/au/"
click at [402, 269] on div "button" at bounding box center [392, 265] width 25 height 11
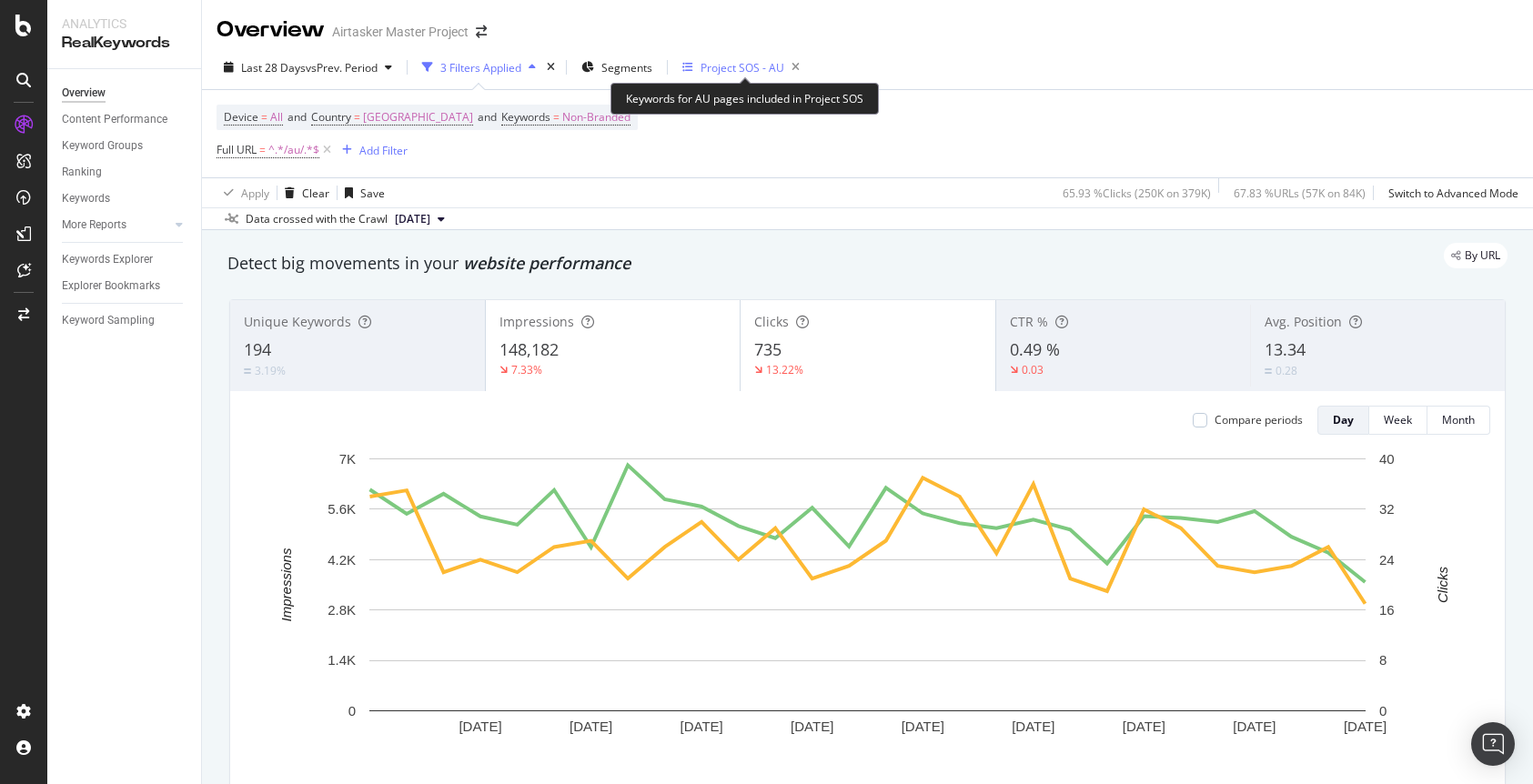
click at [724, 65] on div "Project SOS - AU" at bounding box center [742, 68] width 84 height 16
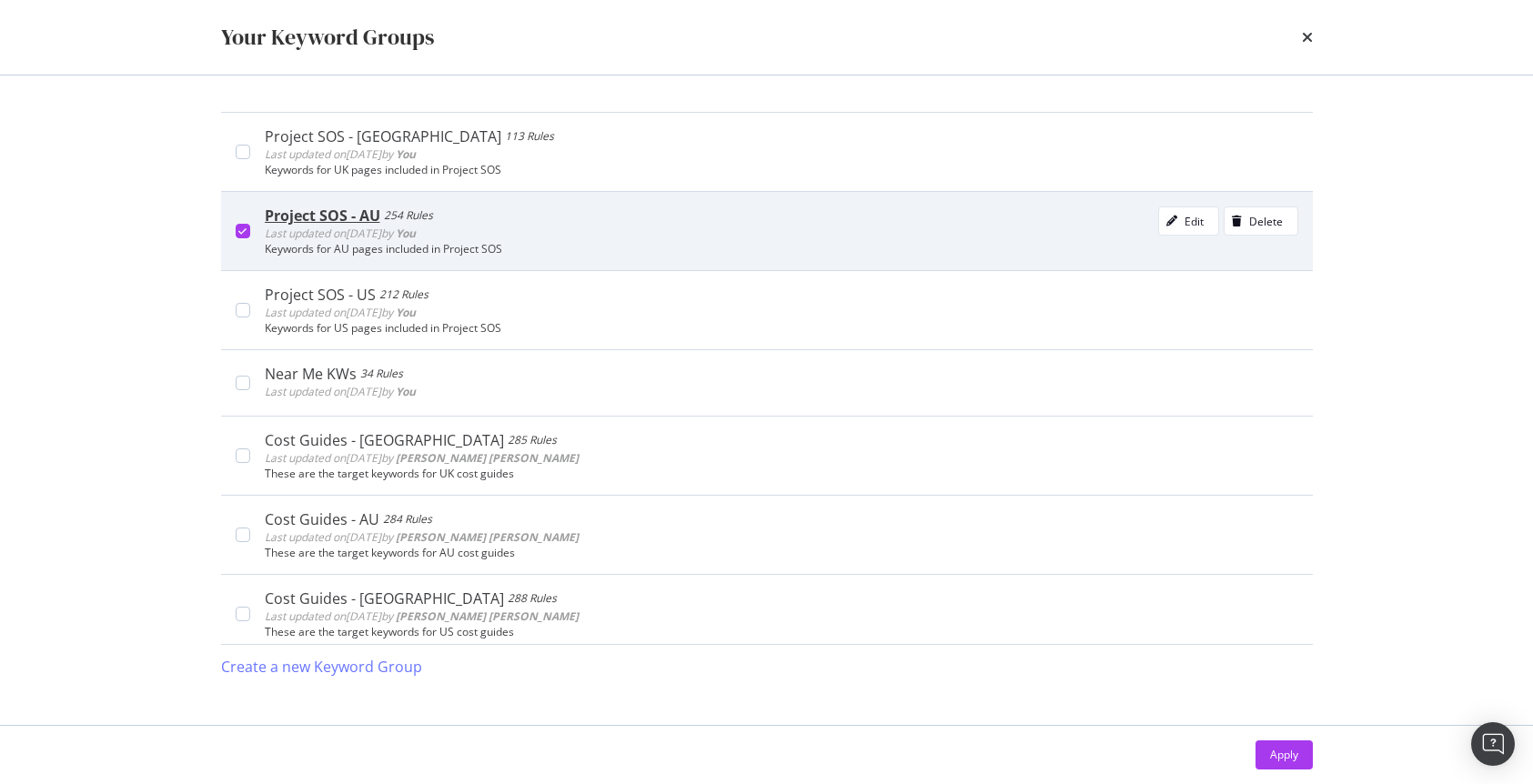
click at [247, 230] on div "modal" at bounding box center [243, 231] width 15 height 15
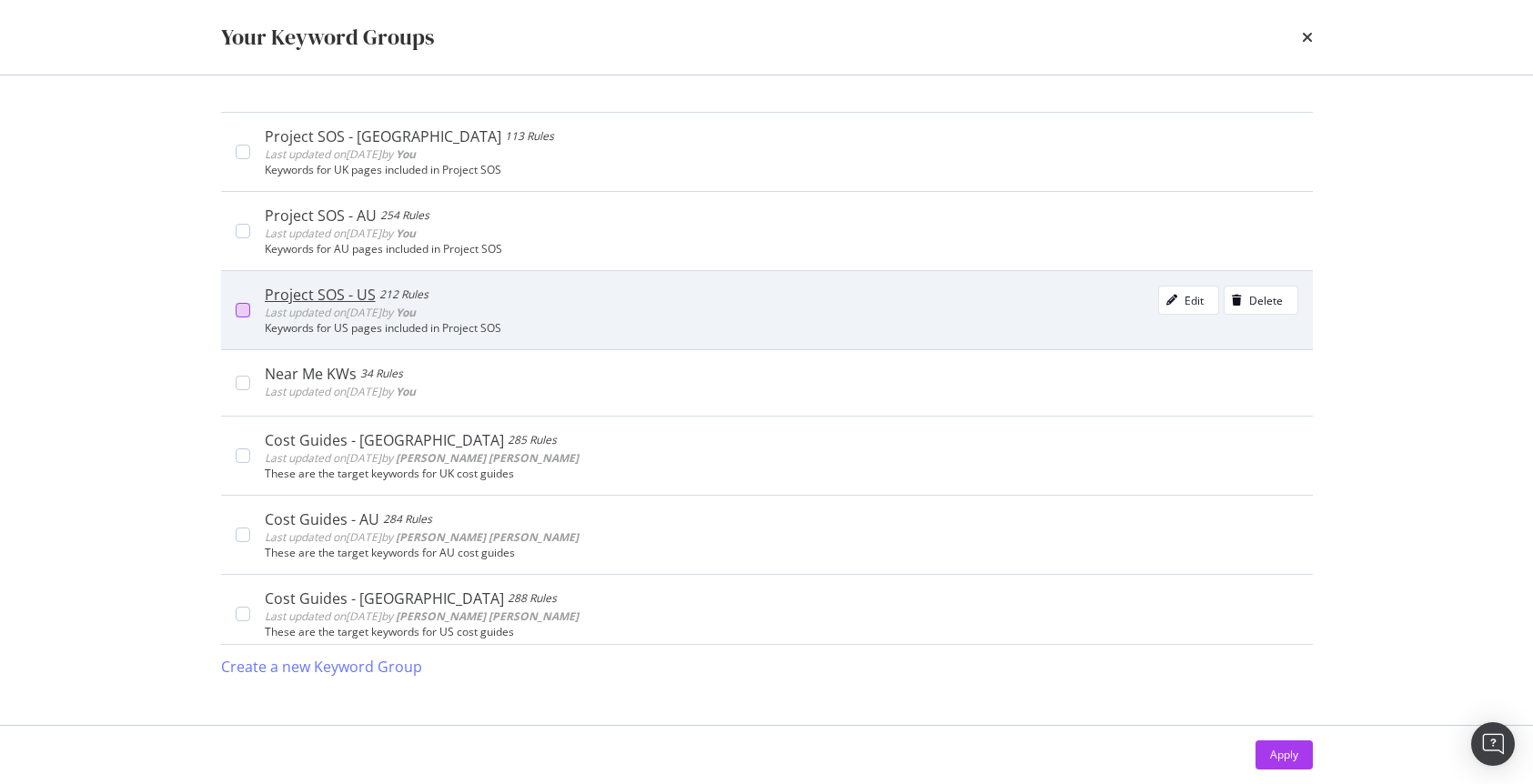
click at [246, 307] on div "modal" at bounding box center [243, 310] width 15 height 15
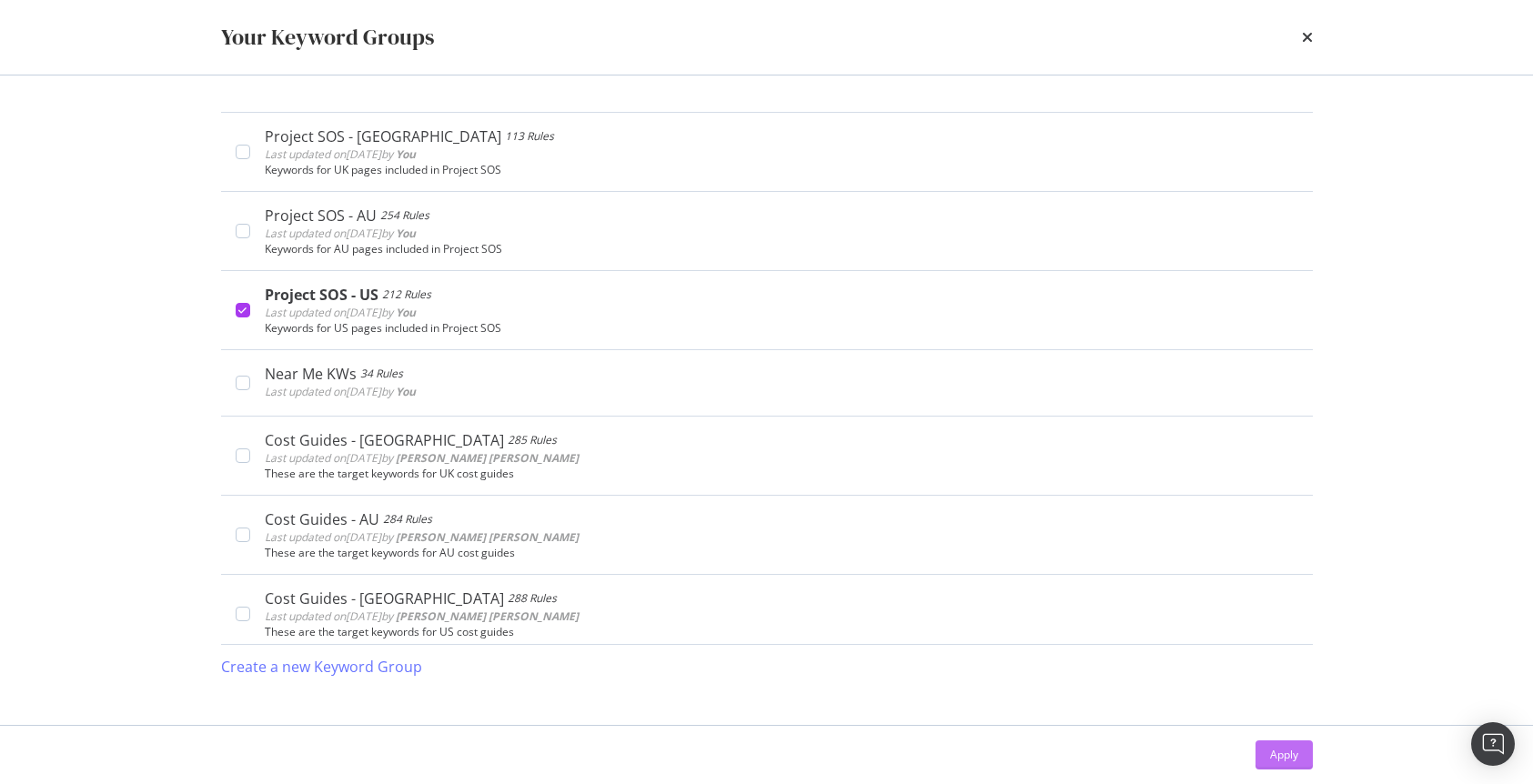
click at [1282, 748] on div "Apply" at bounding box center [1283, 754] width 29 height 16
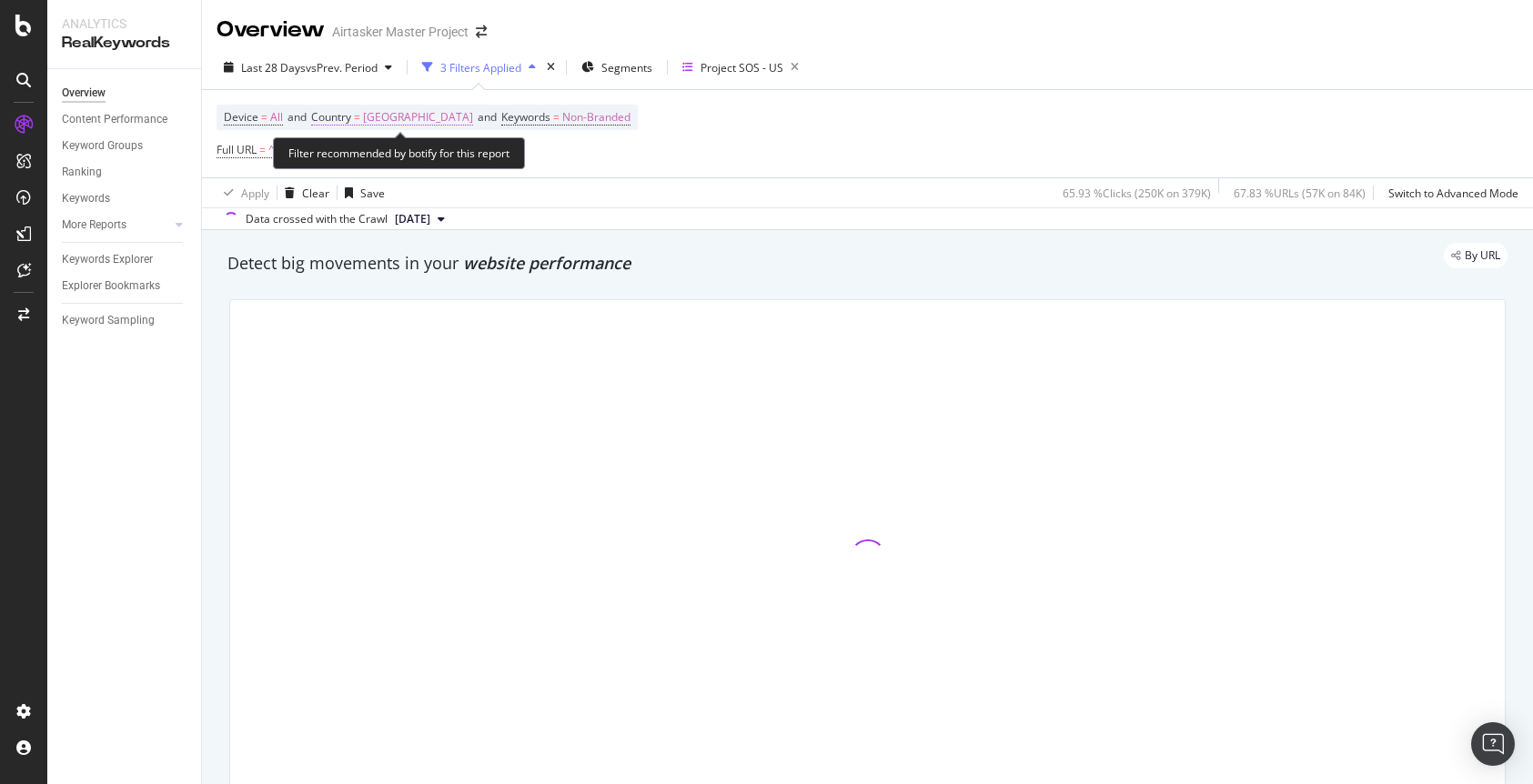
click at [384, 118] on span "Australia" at bounding box center [418, 117] width 110 height 26
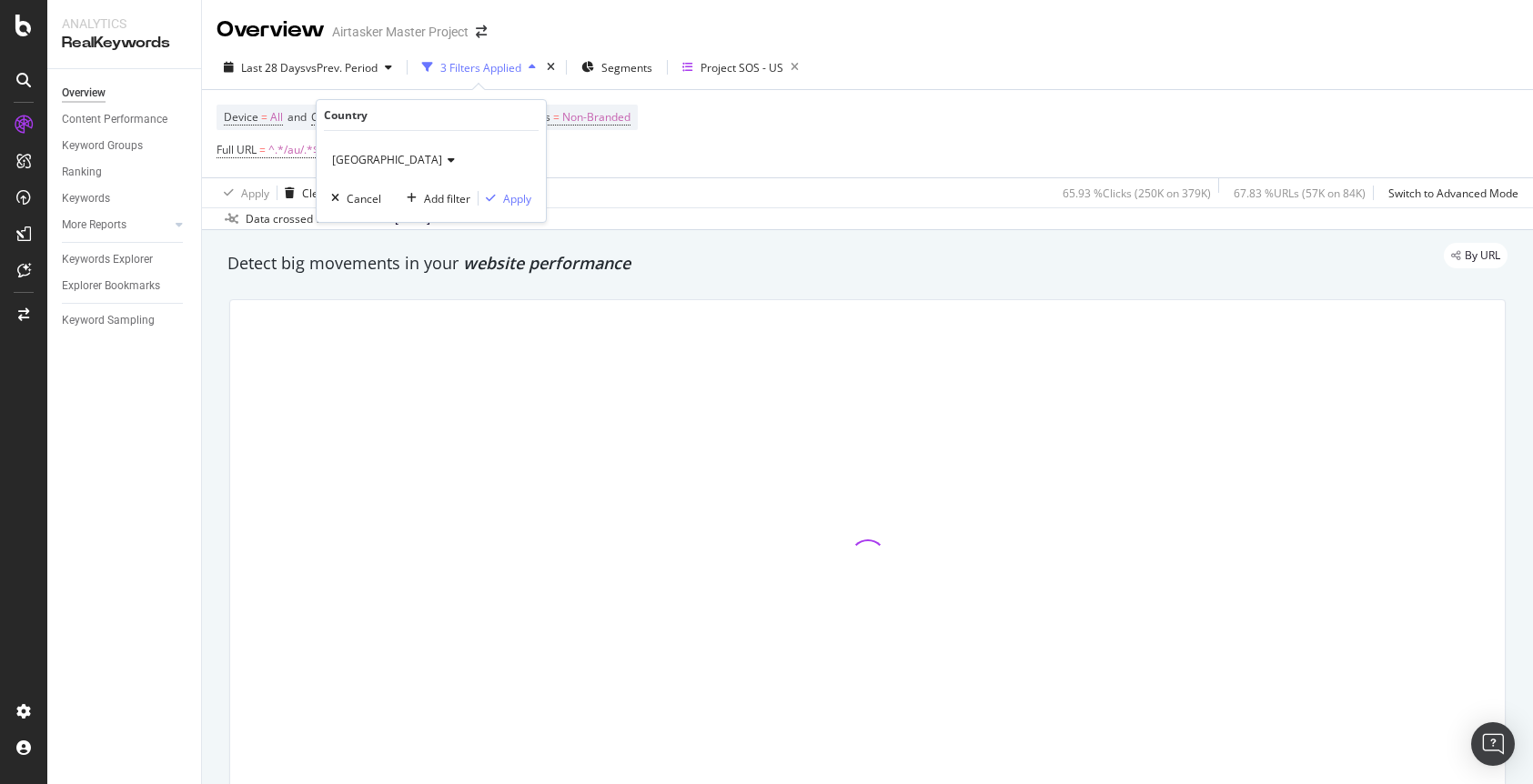
click at [364, 160] on span "Australia" at bounding box center [388, 160] width 110 height 16
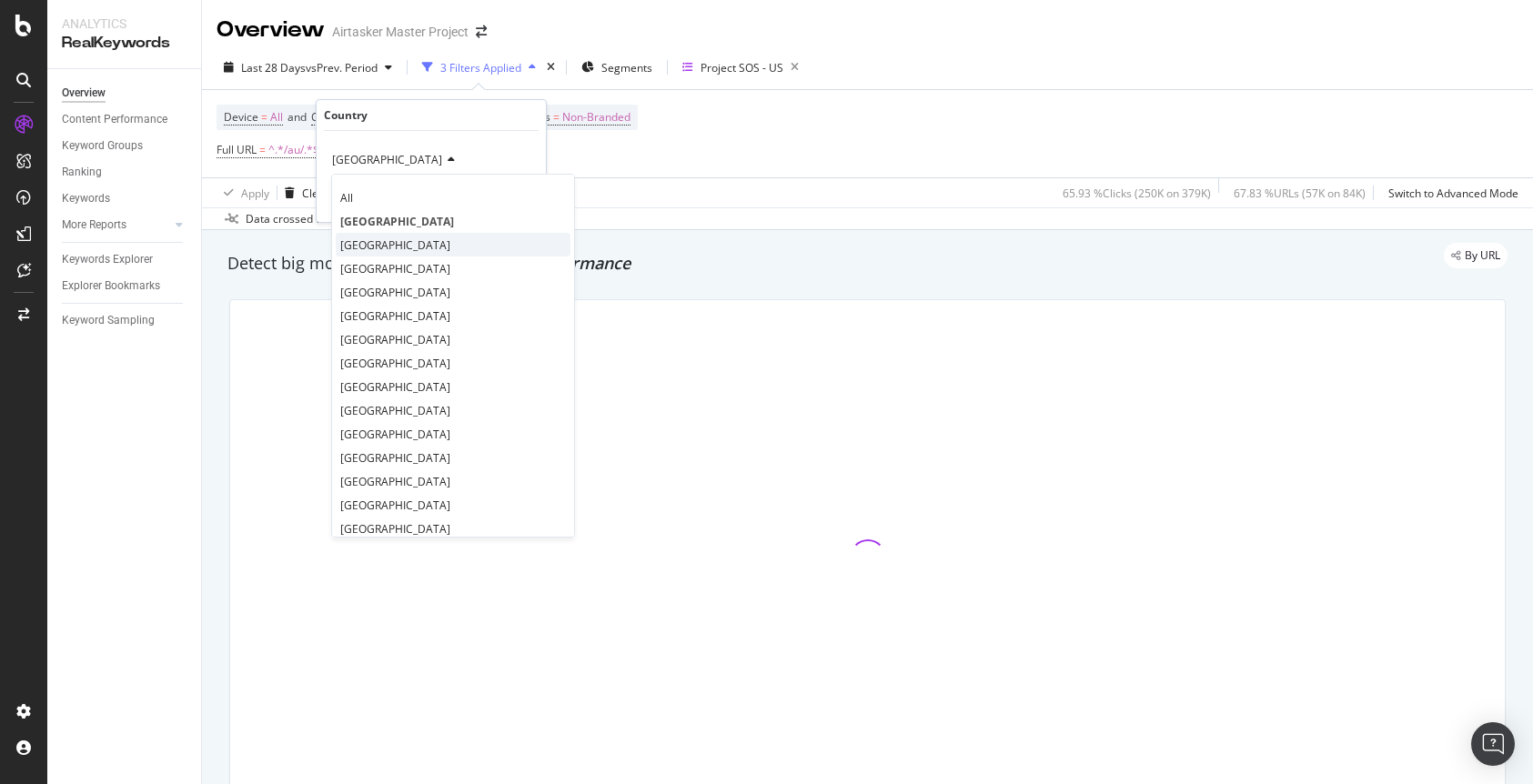
click at [382, 240] on span "United States of America" at bounding box center [396, 246] width 110 height 16
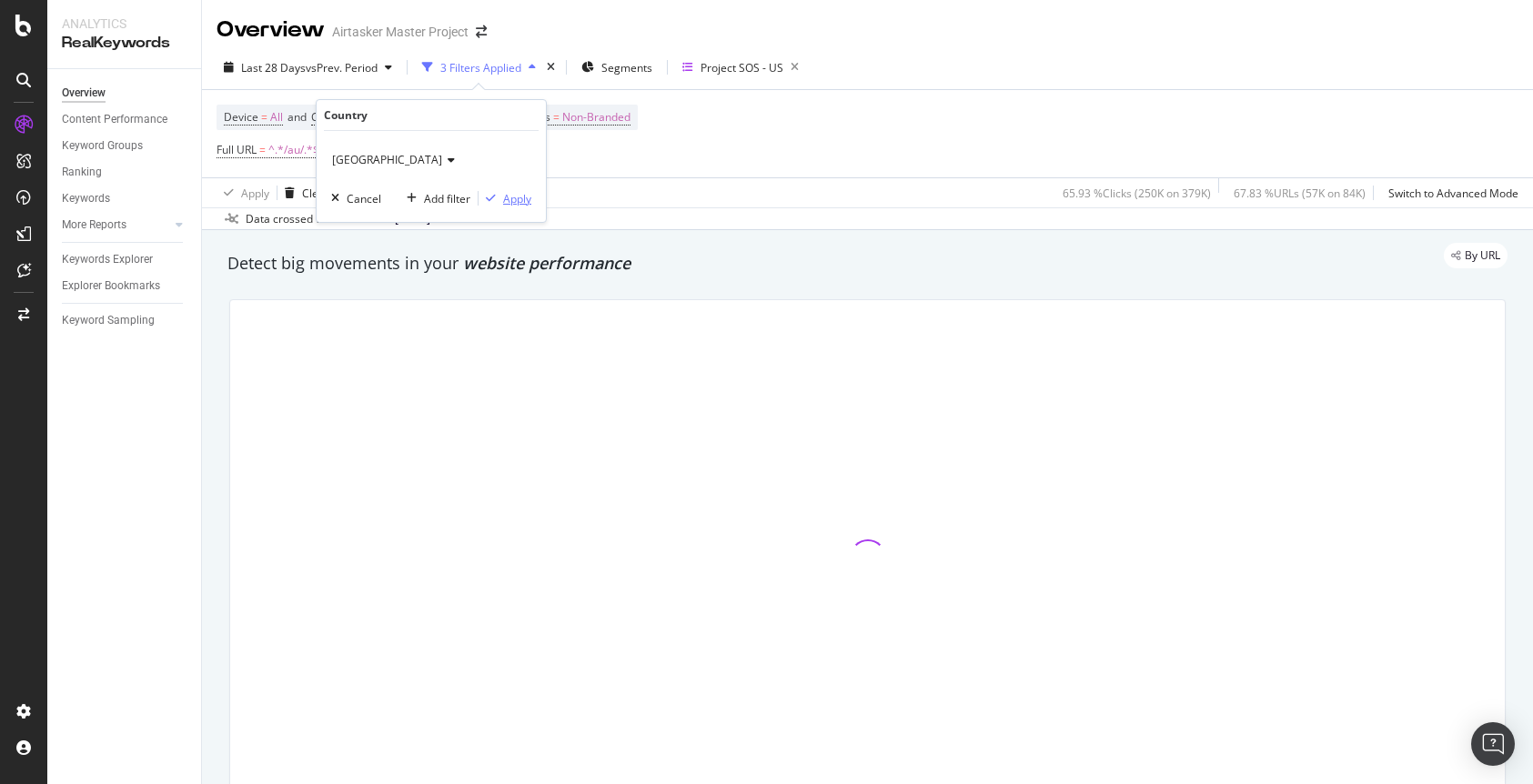
click at [524, 198] on div "Apply" at bounding box center [517, 199] width 29 height 16
click at [294, 147] on span "^.*/au/.*$" at bounding box center [294, 150] width 51 height 26
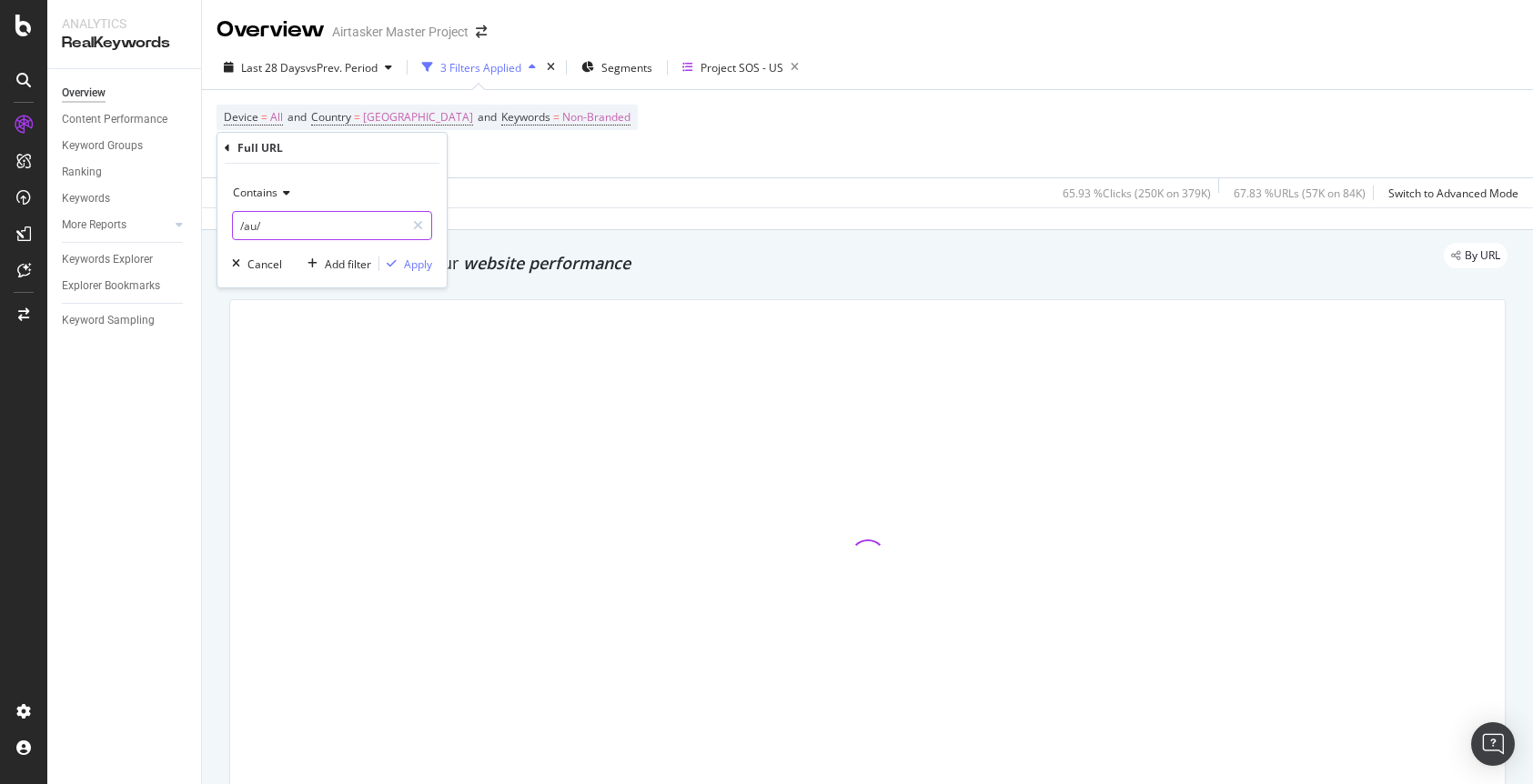
click at [255, 231] on input "/au/" at bounding box center [319, 226] width 172 height 30
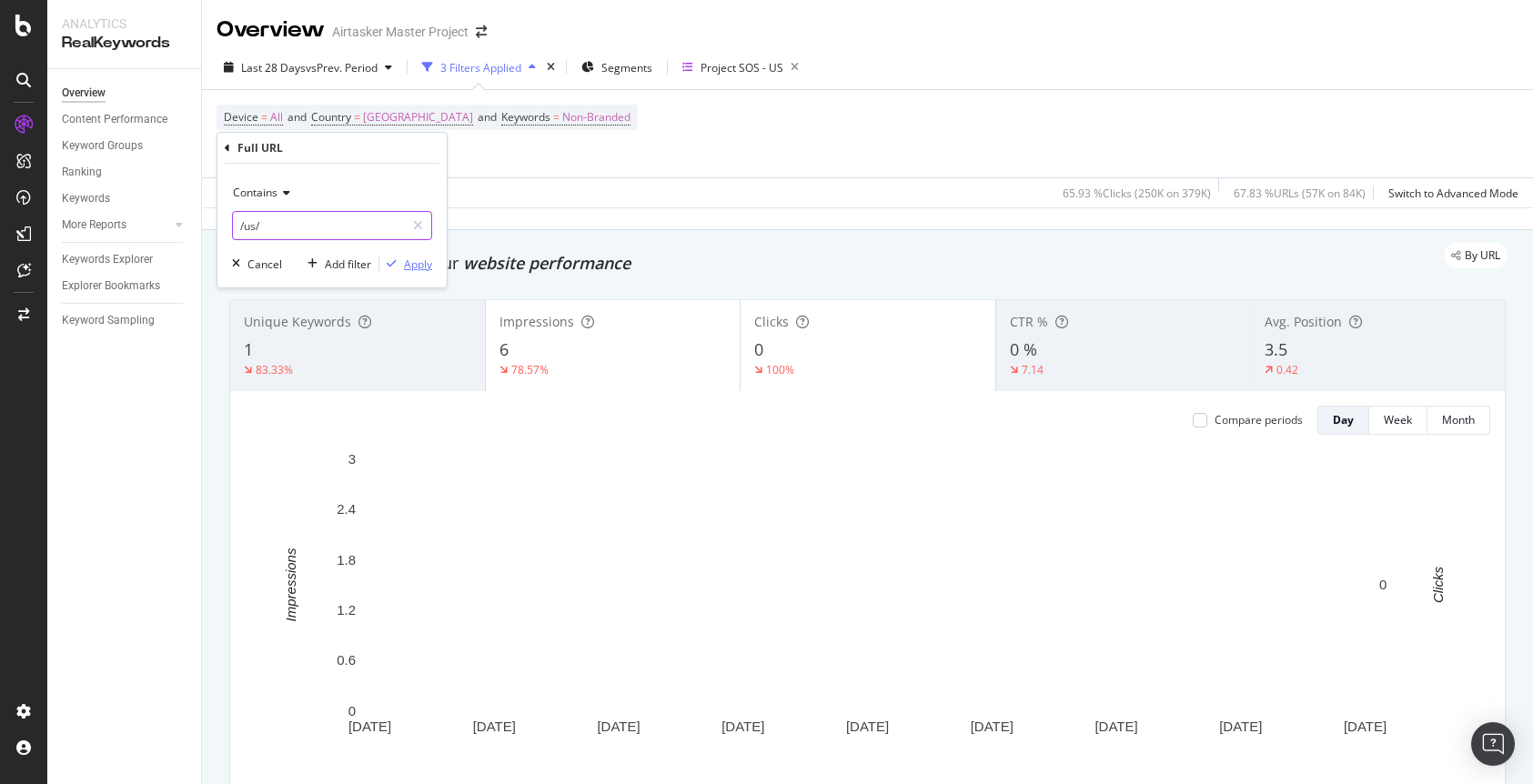
type input "/us/"
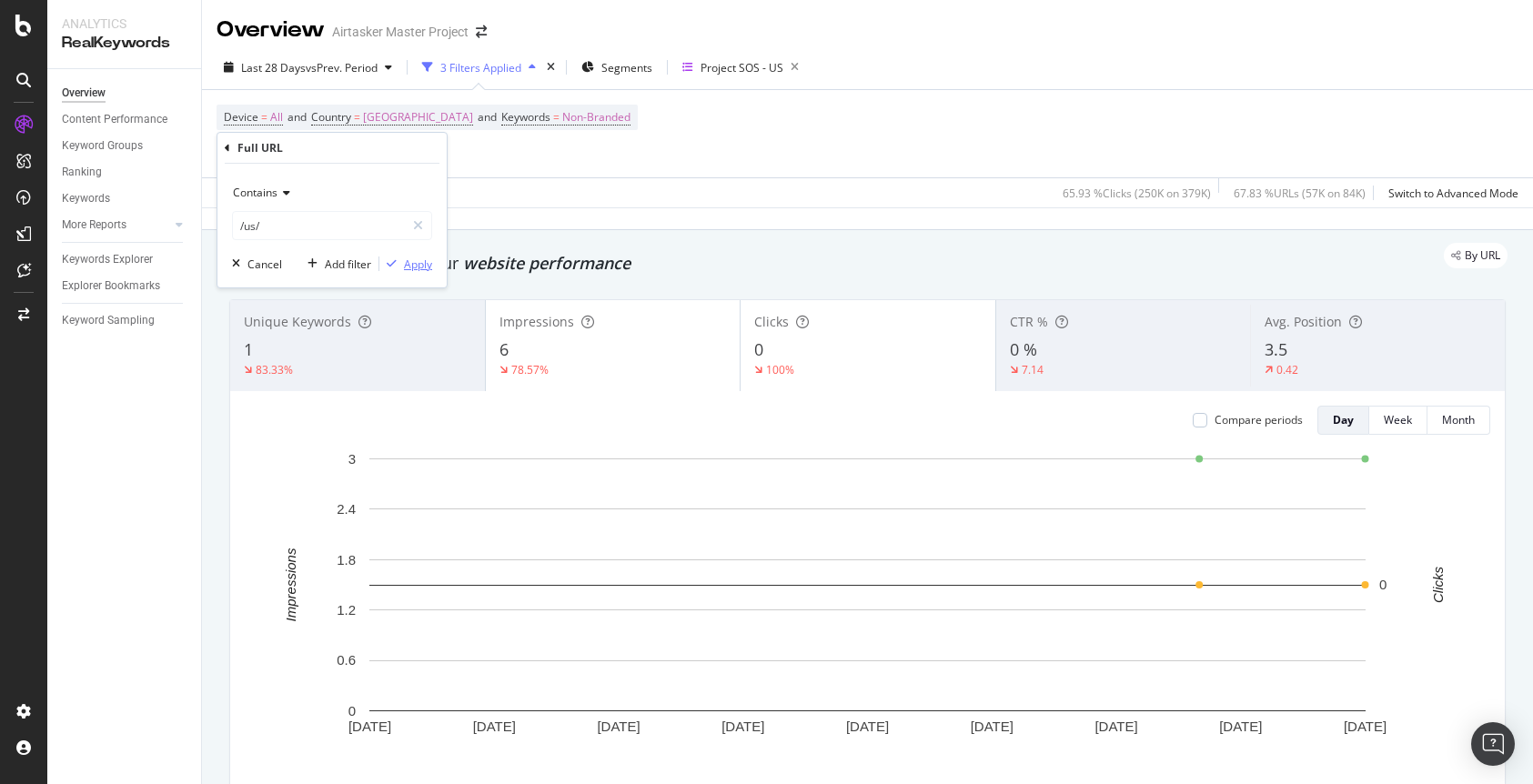
click at [403, 263] on div "Apply" at bounding box center [417, 264] width 29 height 16
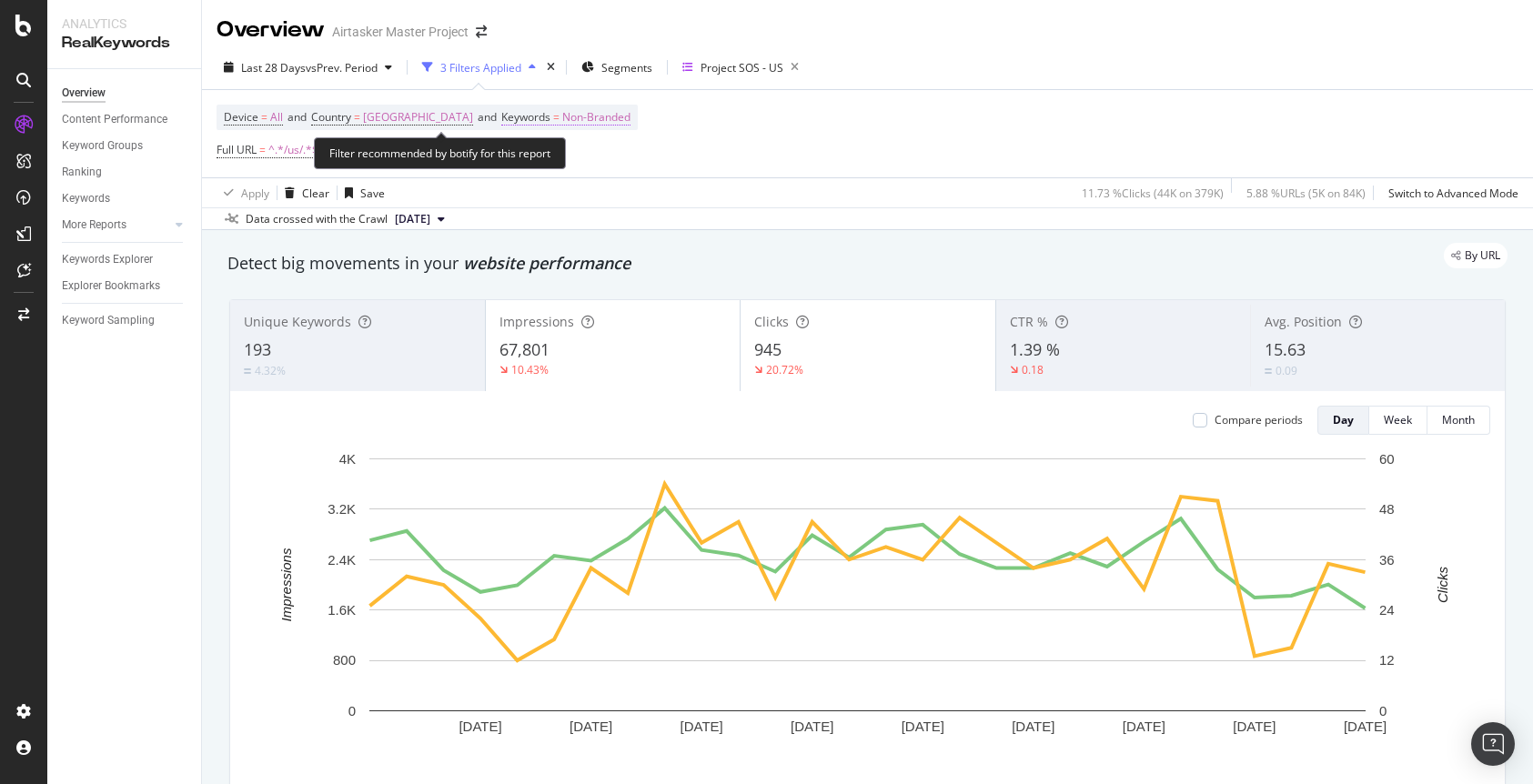
click at [620, 113] on span "Non-Branded" at bounding box center [596, 117] width 68 height 26
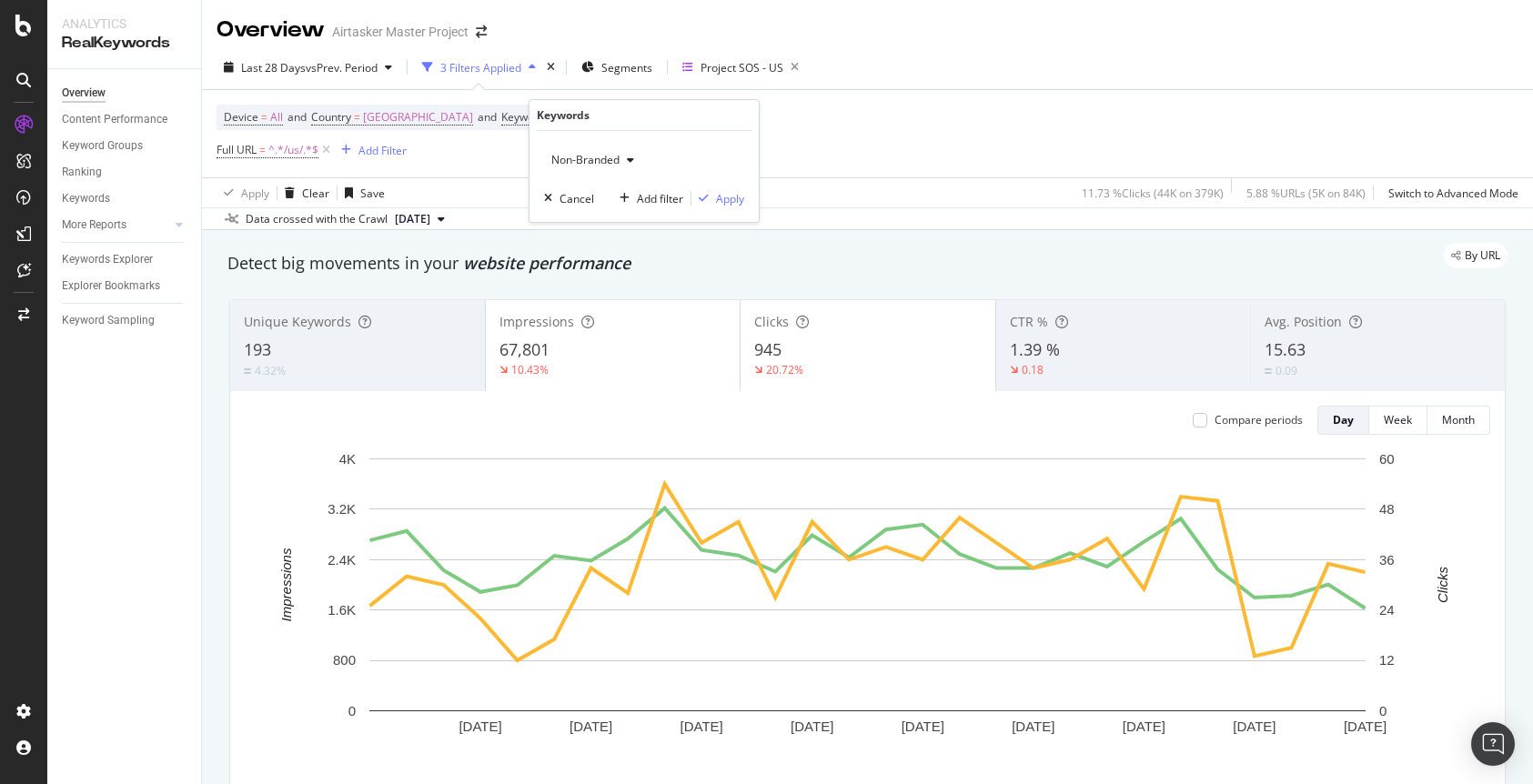
click at [621, 158] on div "button" at bounding box center [630, 160] width 22 height 11
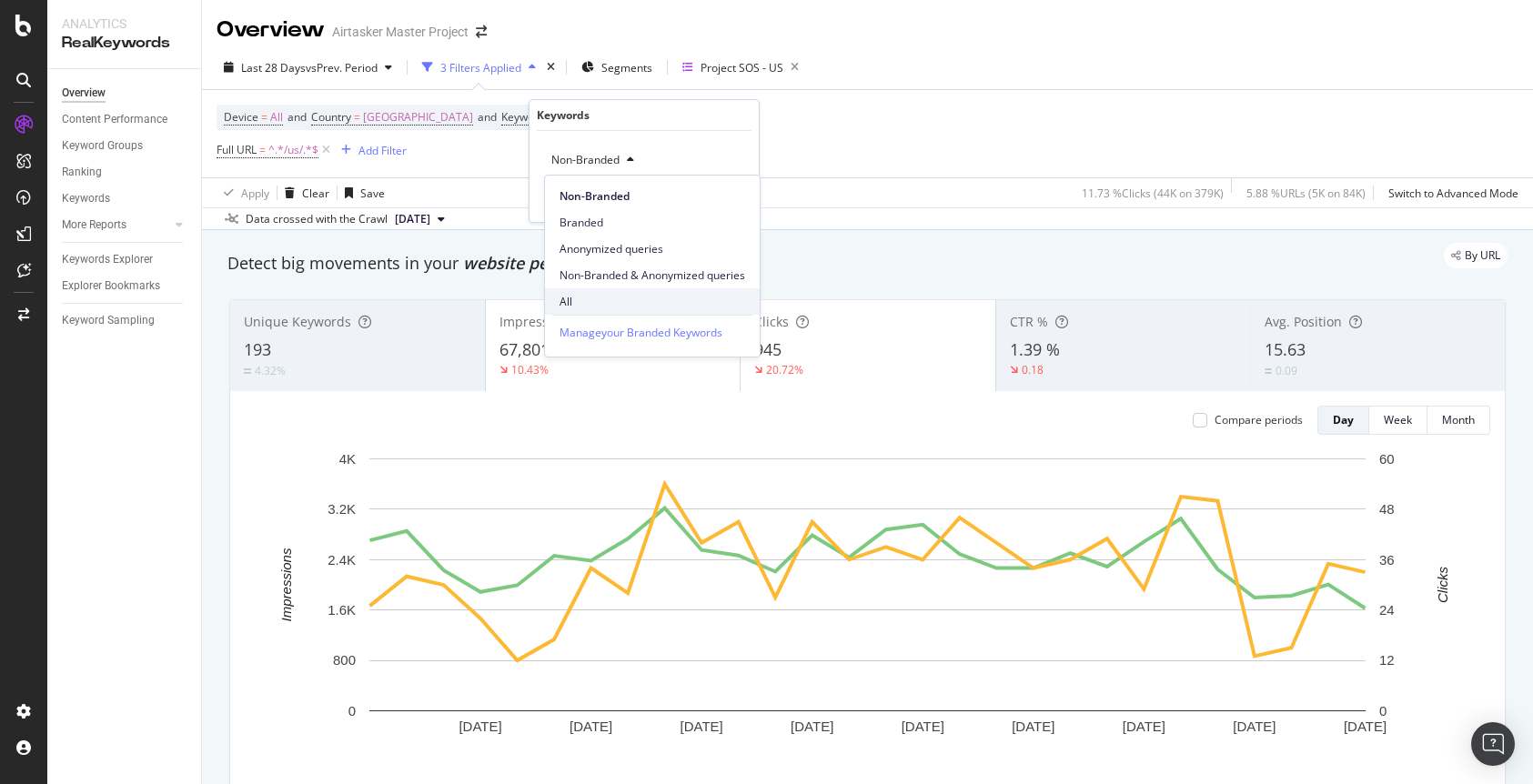
click at [625, 291] on div "All" at bounding box center [652, 301] width 215 height 27
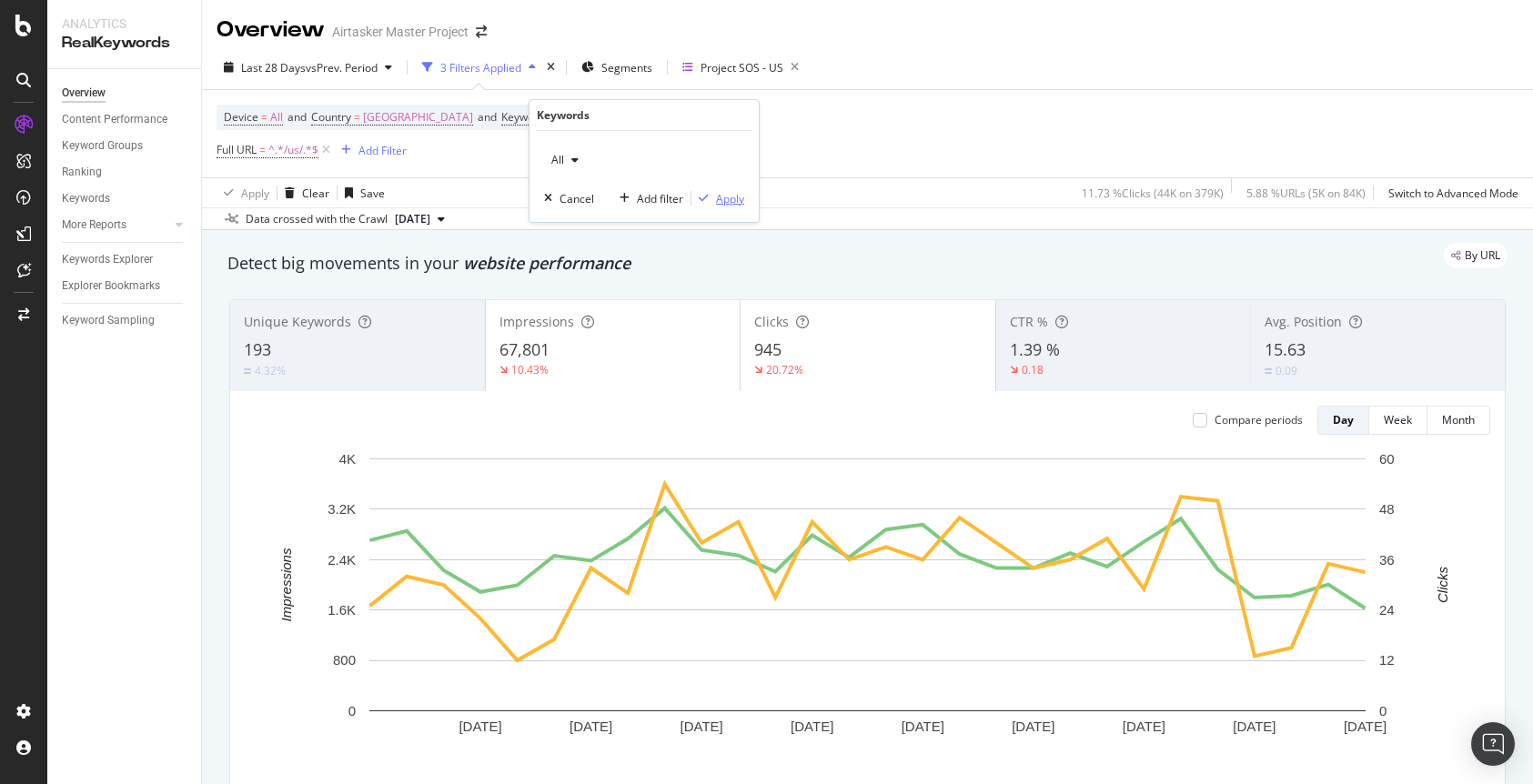
click at [728, 191] on div "Apply" at bounding box center [730, 199] width 29 height 16
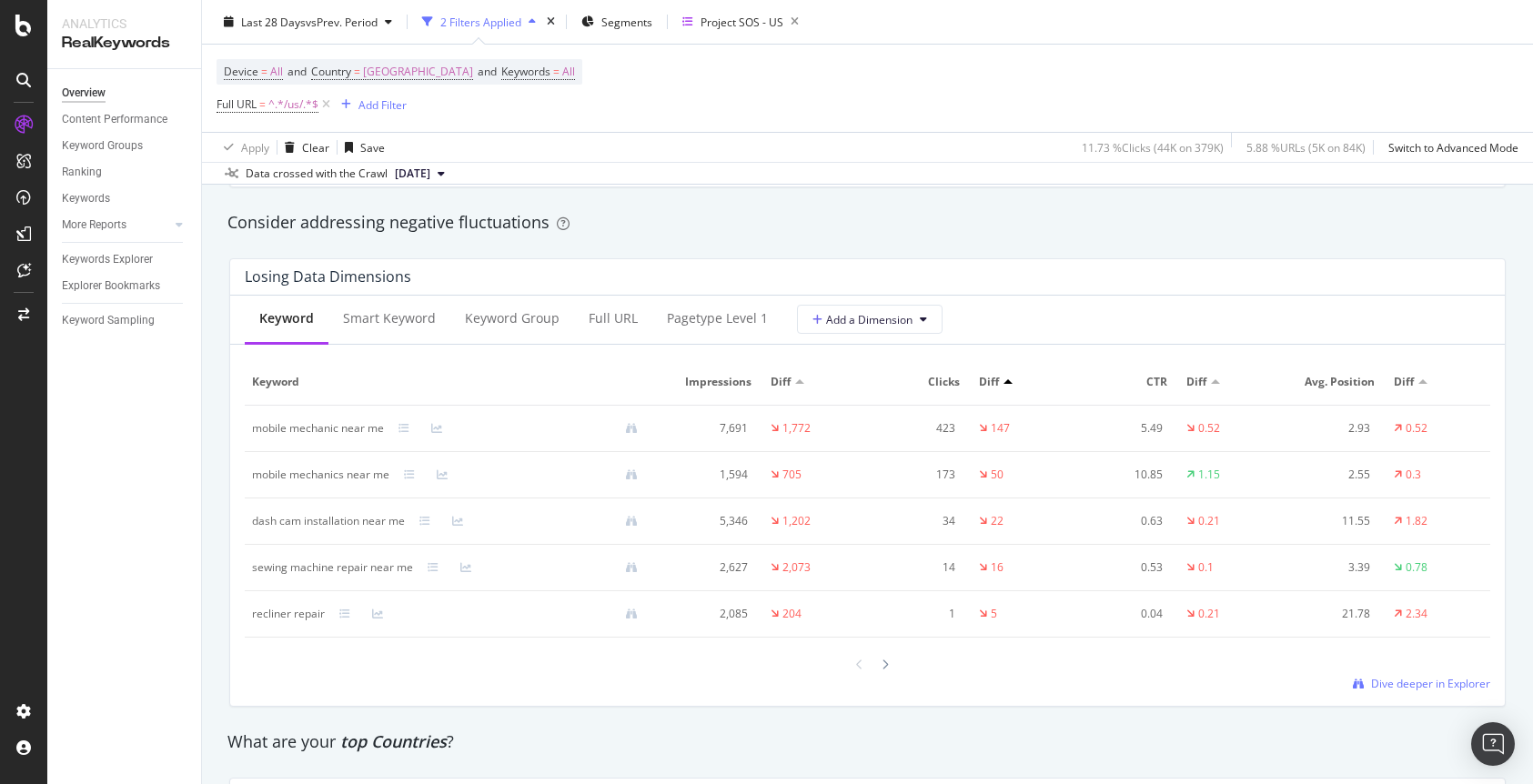
scroll to position [2103, 0]
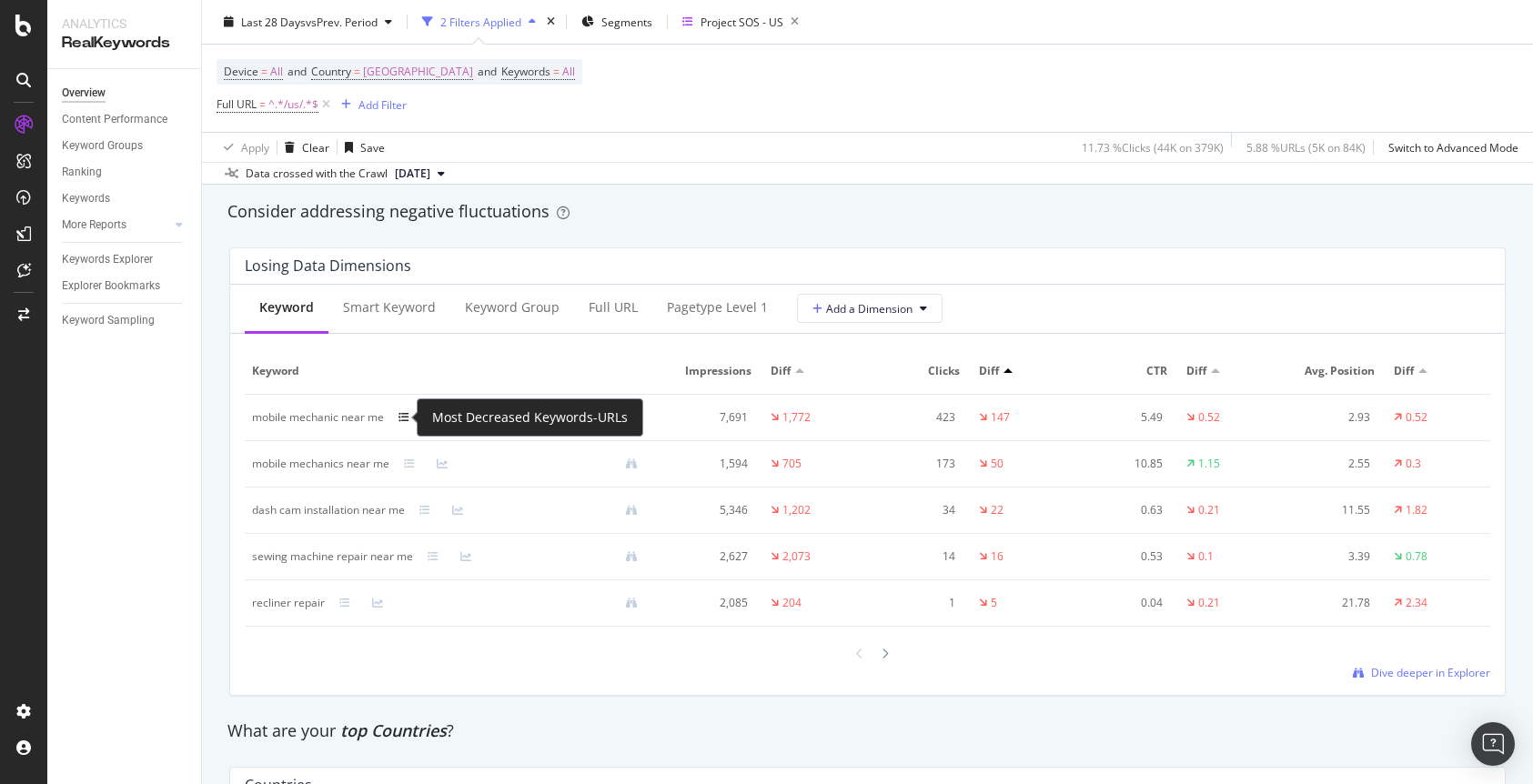
click at [403, 417] on icon at bounding box center [403, 417] width 11 height 11
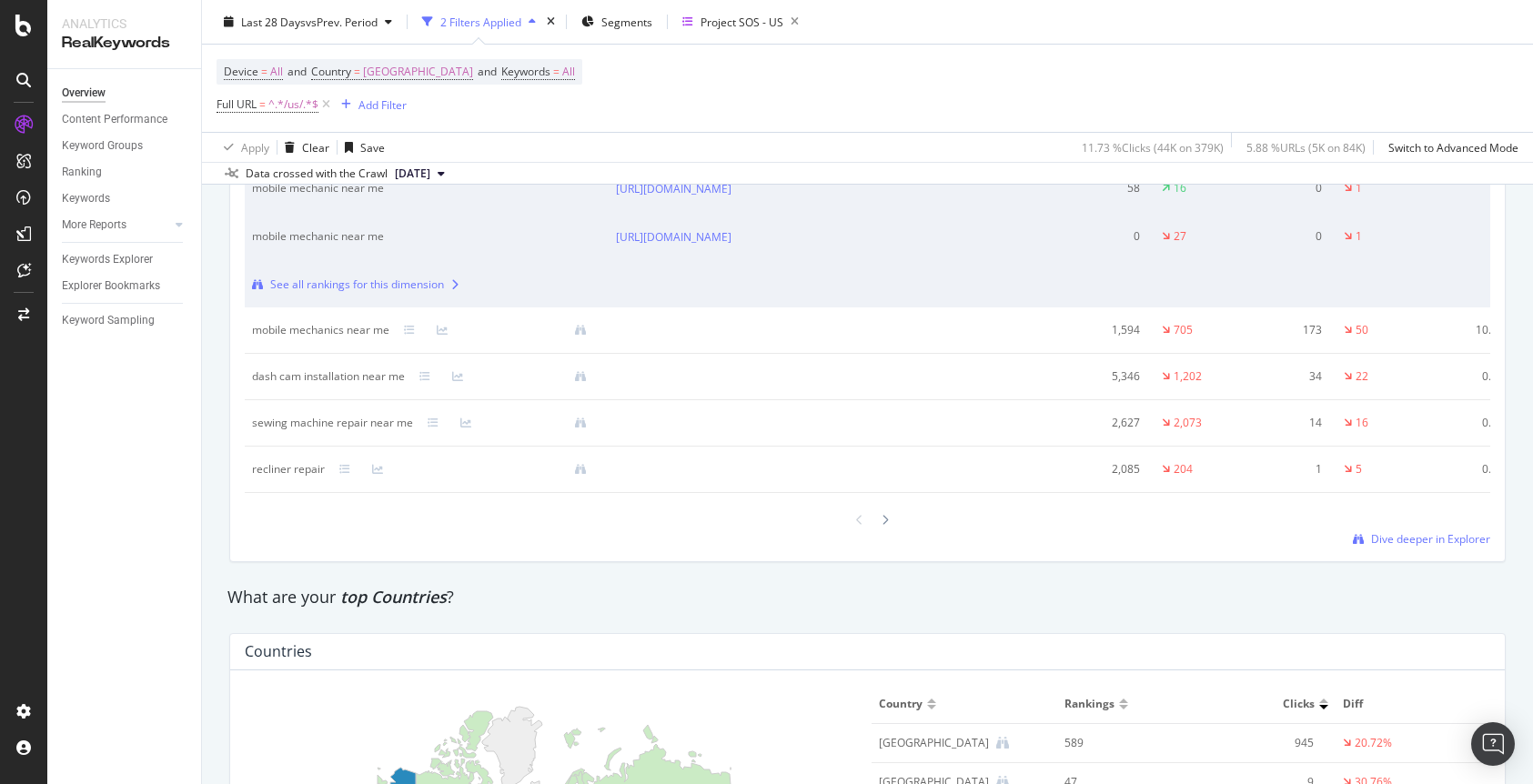
scroll to position [2528, 0]
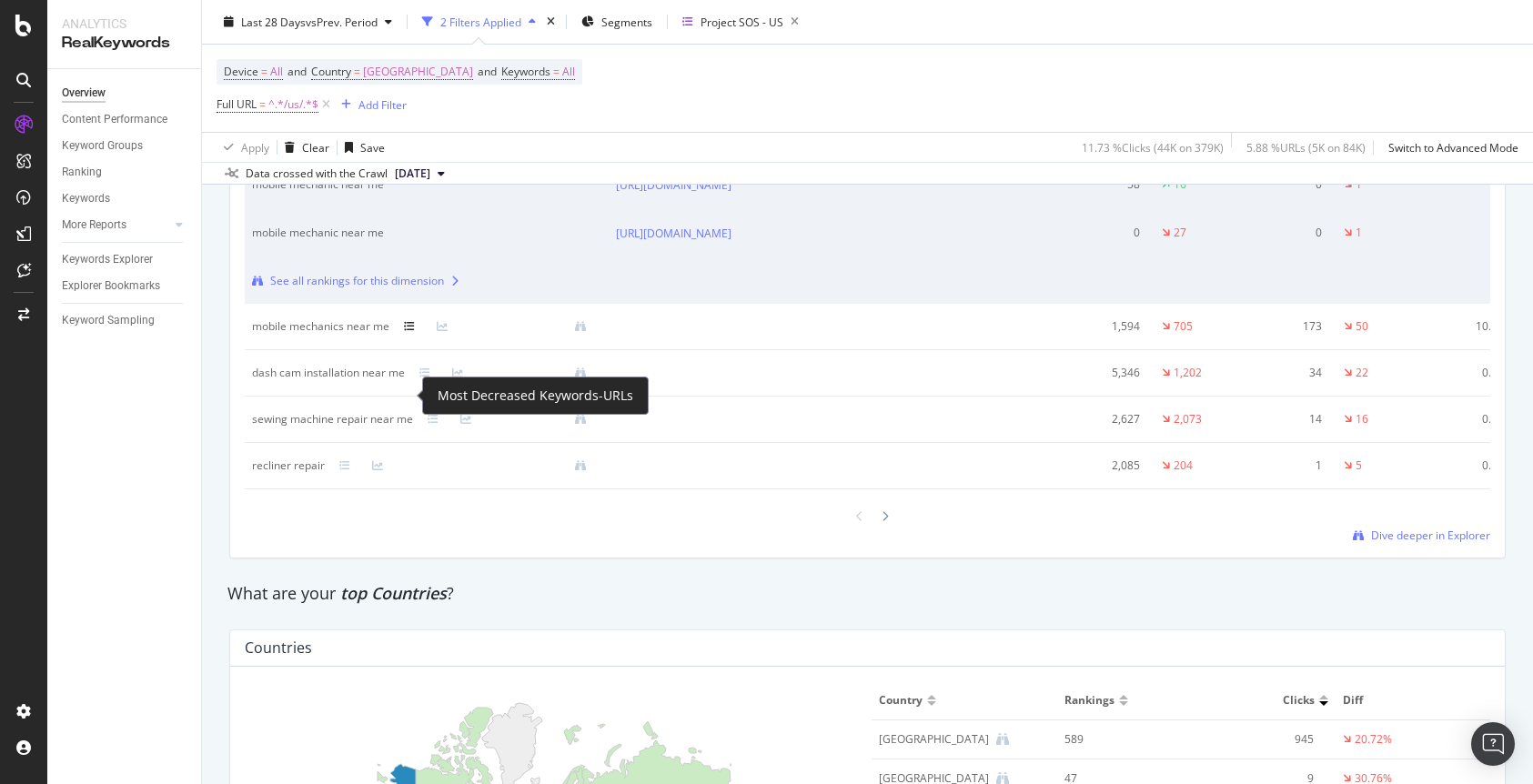
click at [411, 332] on icon at bounding box center [408, 326] width 11 height 11
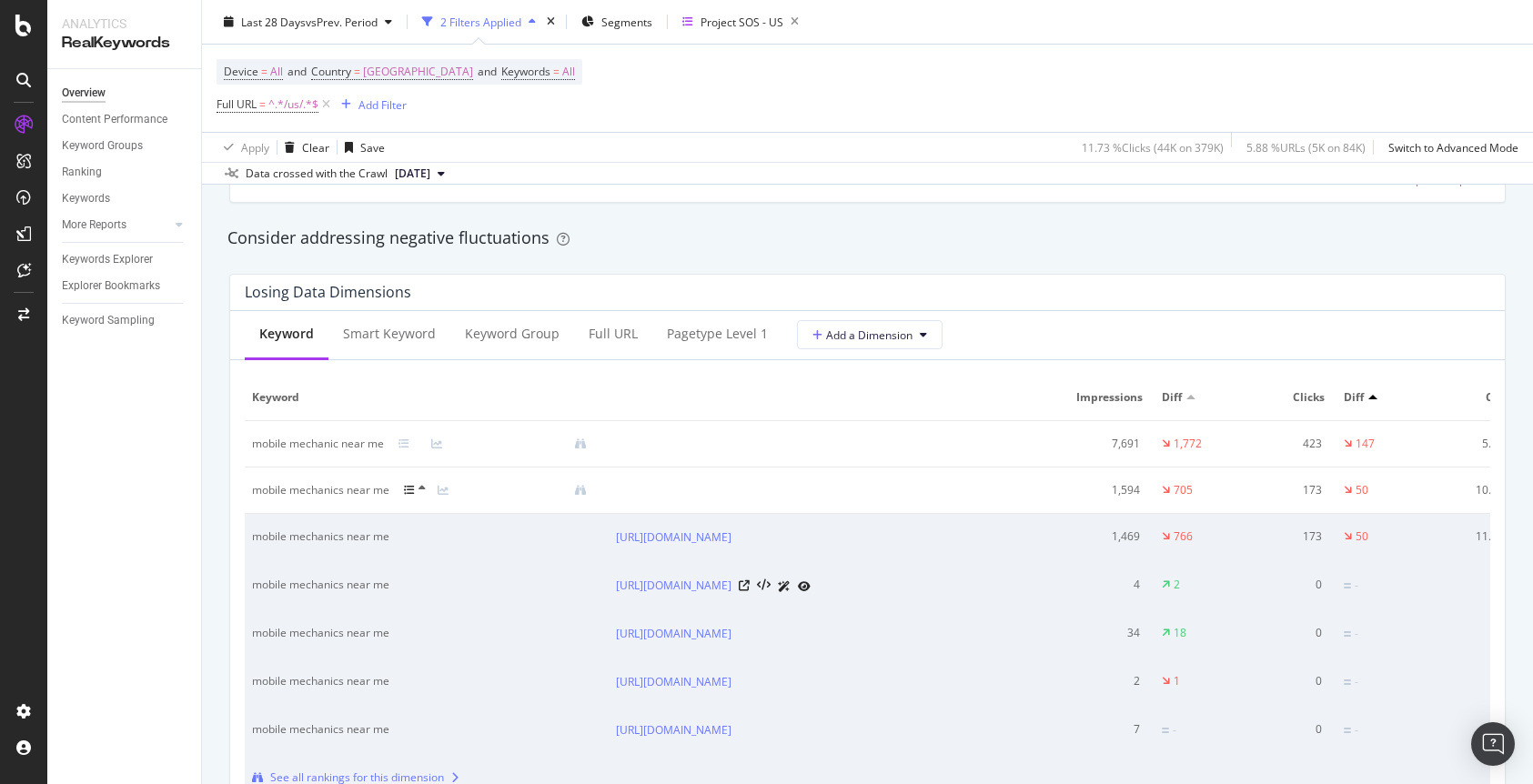
scroll to position [2077, 0]
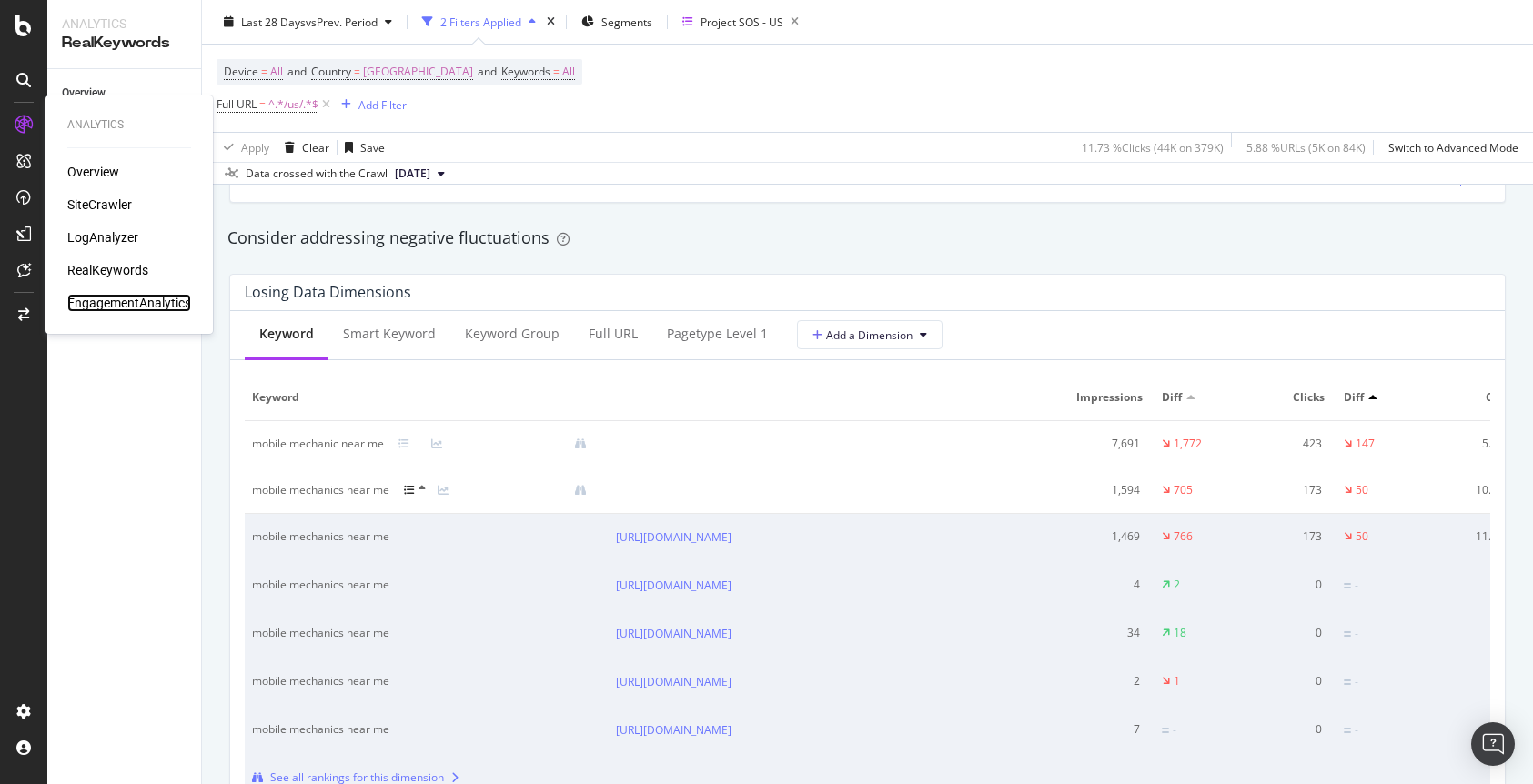
click at [116, 301] on div "EngagementAnalytics" at bounding box center [128, 303] width 123 height 18
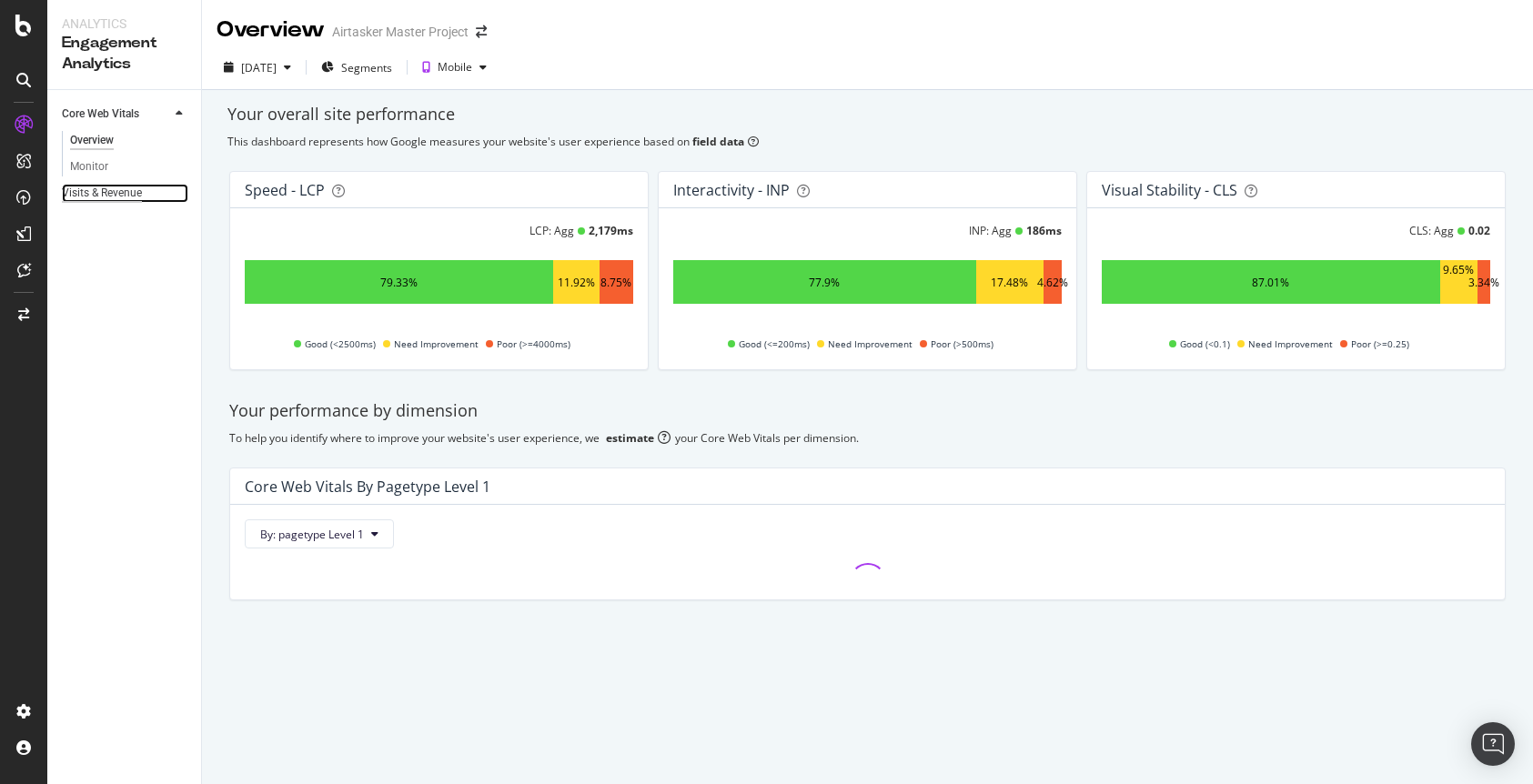
click at [93, 201] on div "Visits & Revenue" at bounding box center [102, 192] width 80 height 19
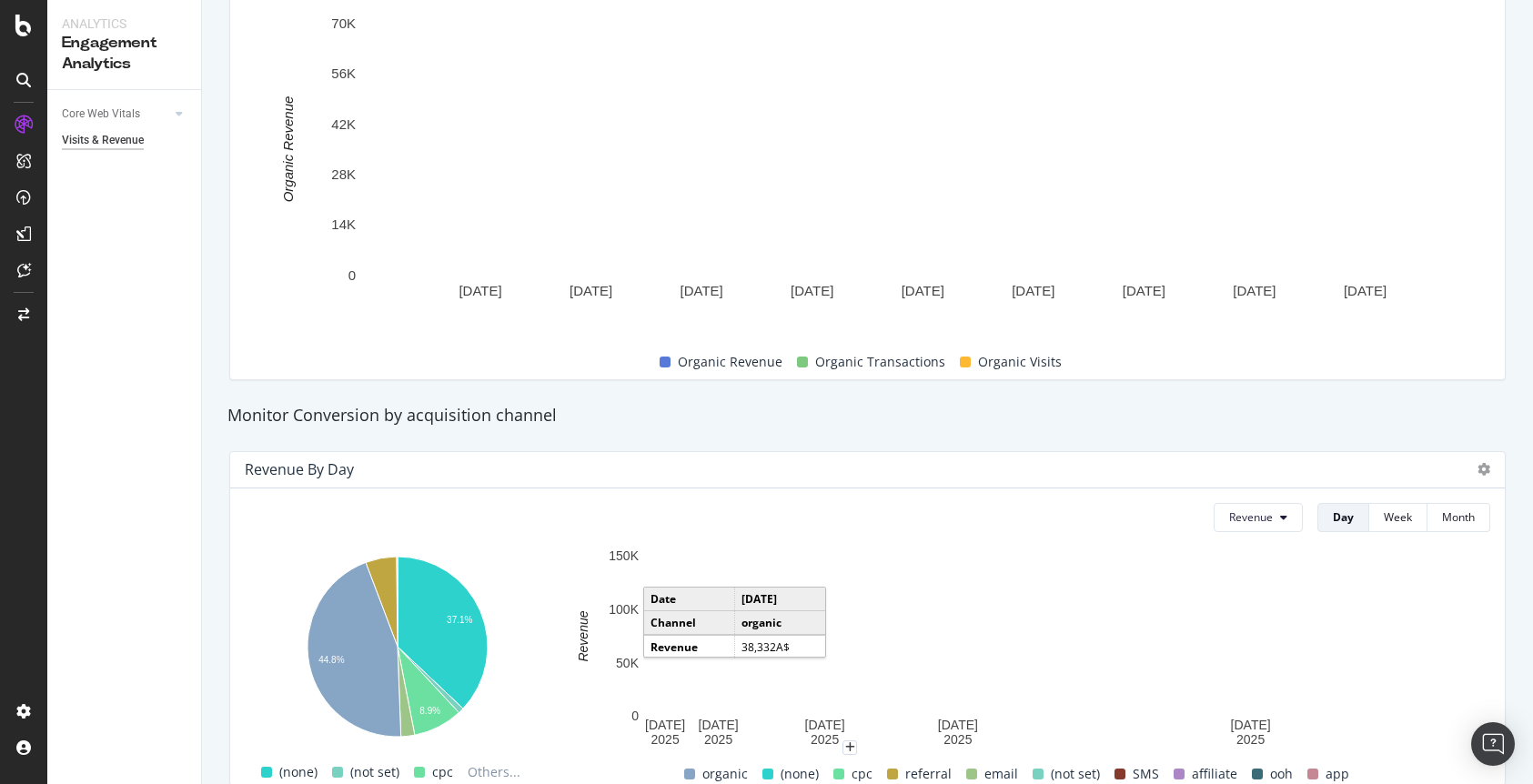
scroll to position [152, 0]
